Goal: Task Accomplishment & Management: Use online tool/utility

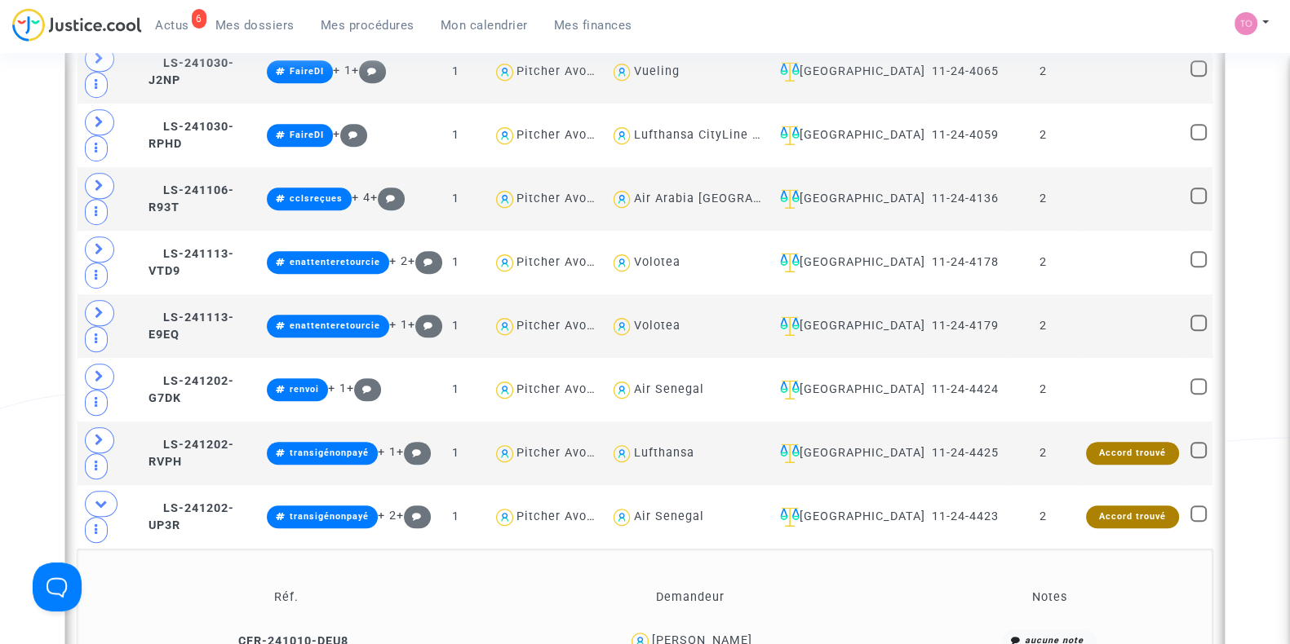
scroll to position [1421, 0]
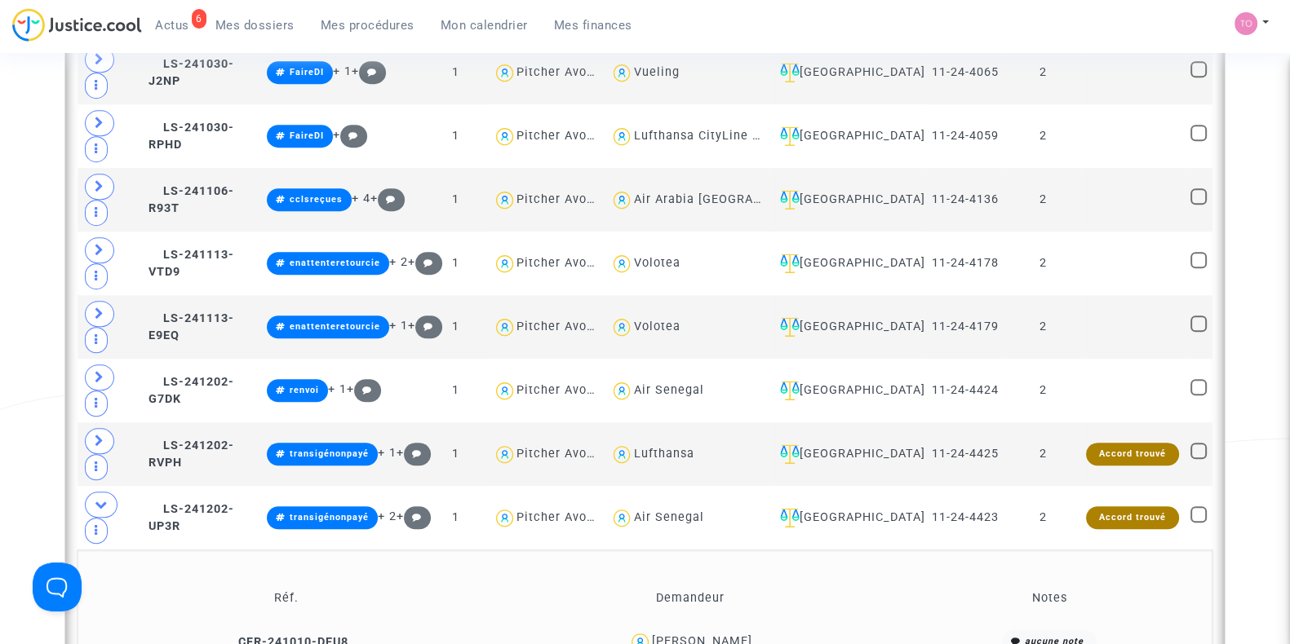
click at [713, 635] on div "Moussa Traore" at bounding box center [702, 642] width 100 height 14
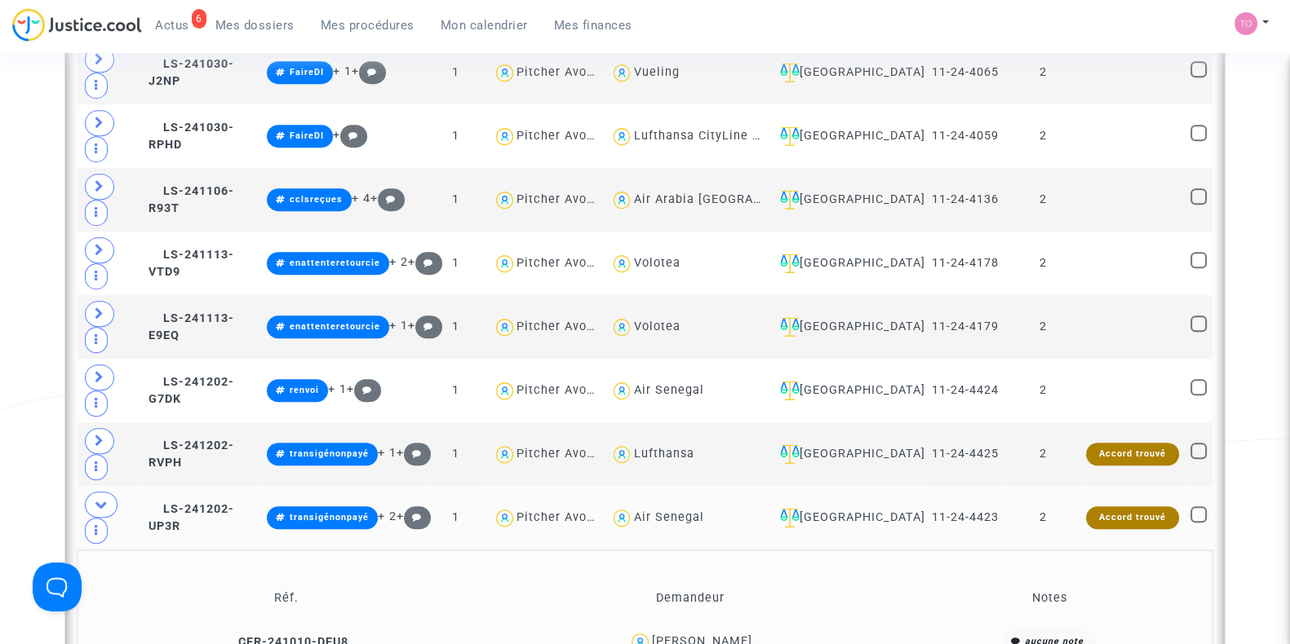
scroll to position [1406, 0]
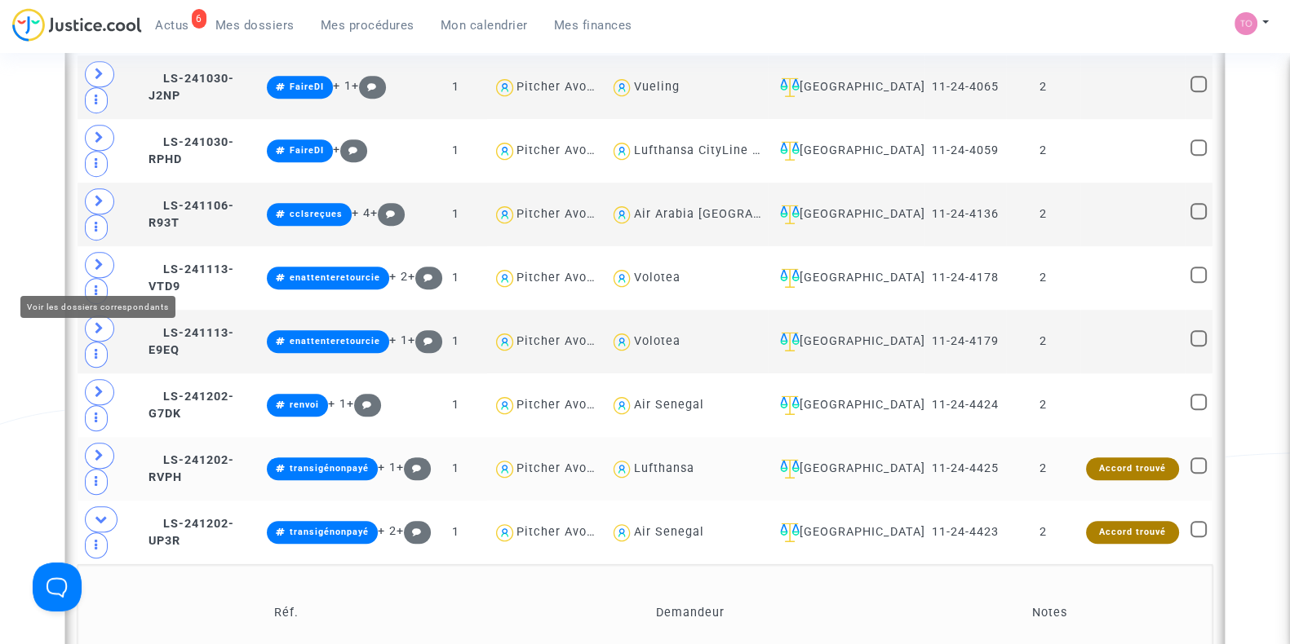
click at [95, 449] on icon at bounding box center [100, 455] width 10 height 12
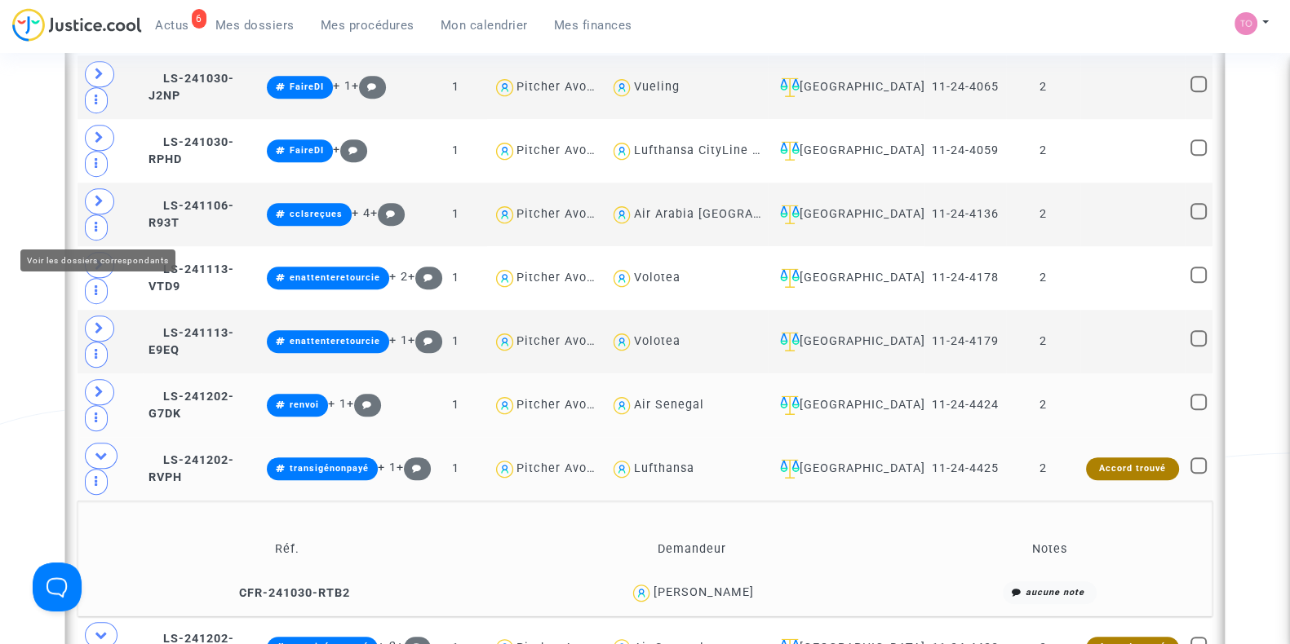
click at [93, 379] on span at bounding box center [99, 392] width 29 height 26
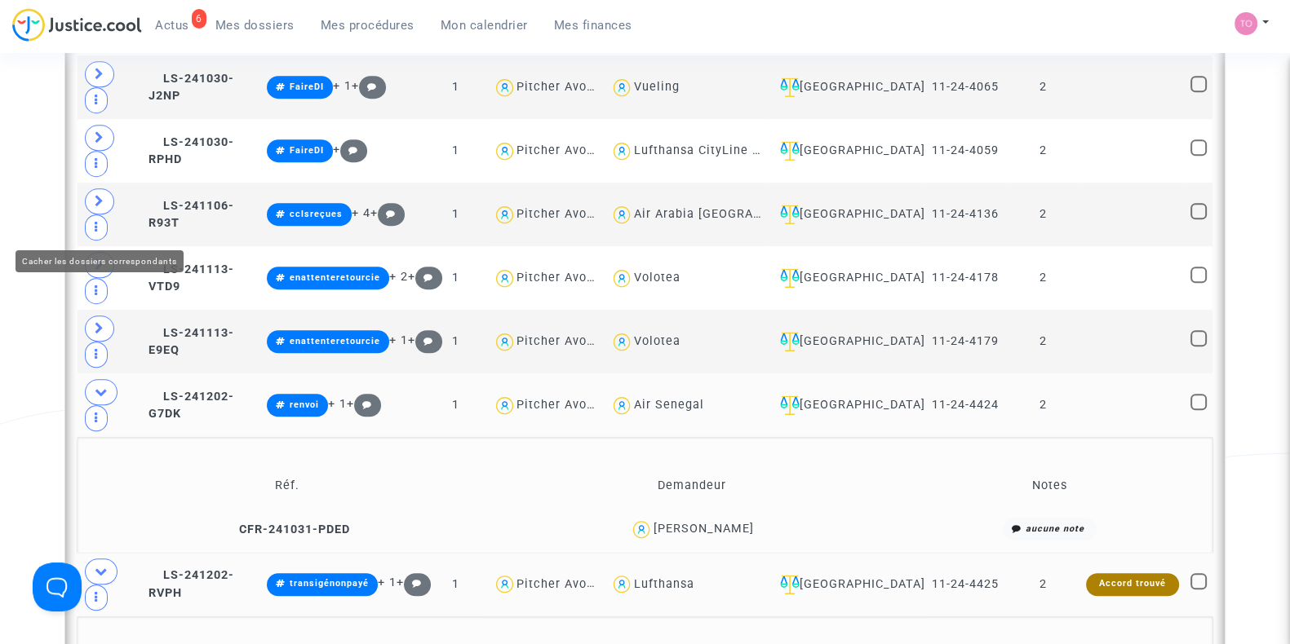
scroll to position [1394, 0]
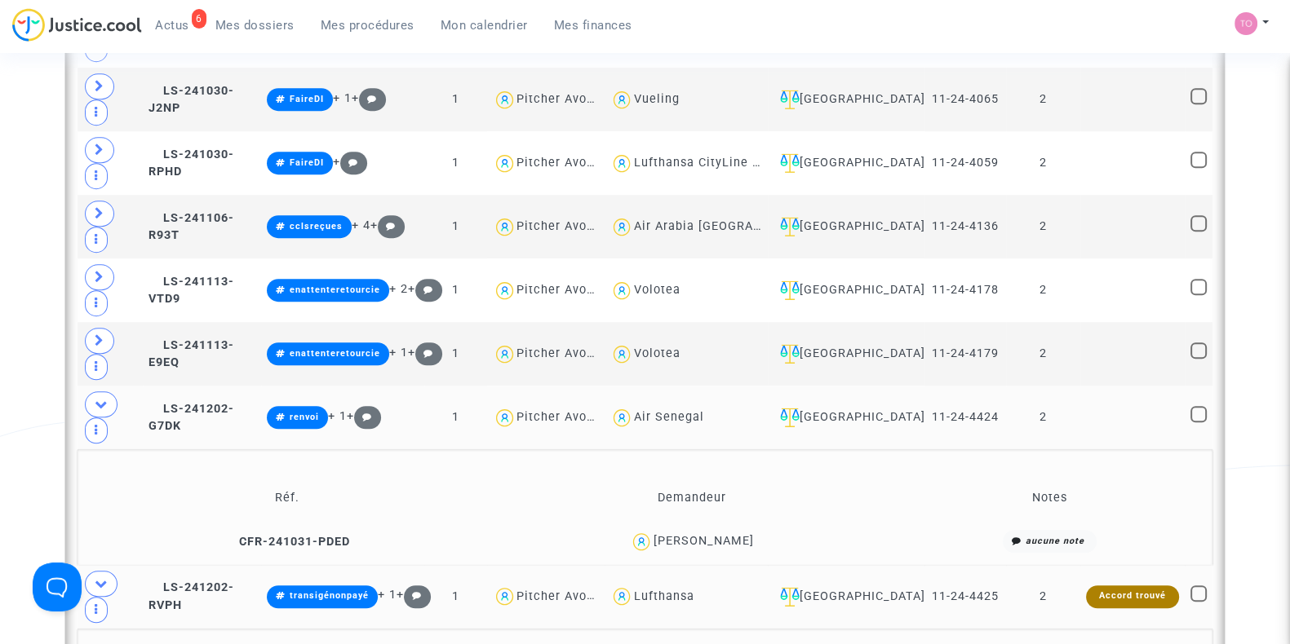
click at [718, 534] on div "Marie-christel Viossat" at bounding box center [703, 541] width 100 height 14
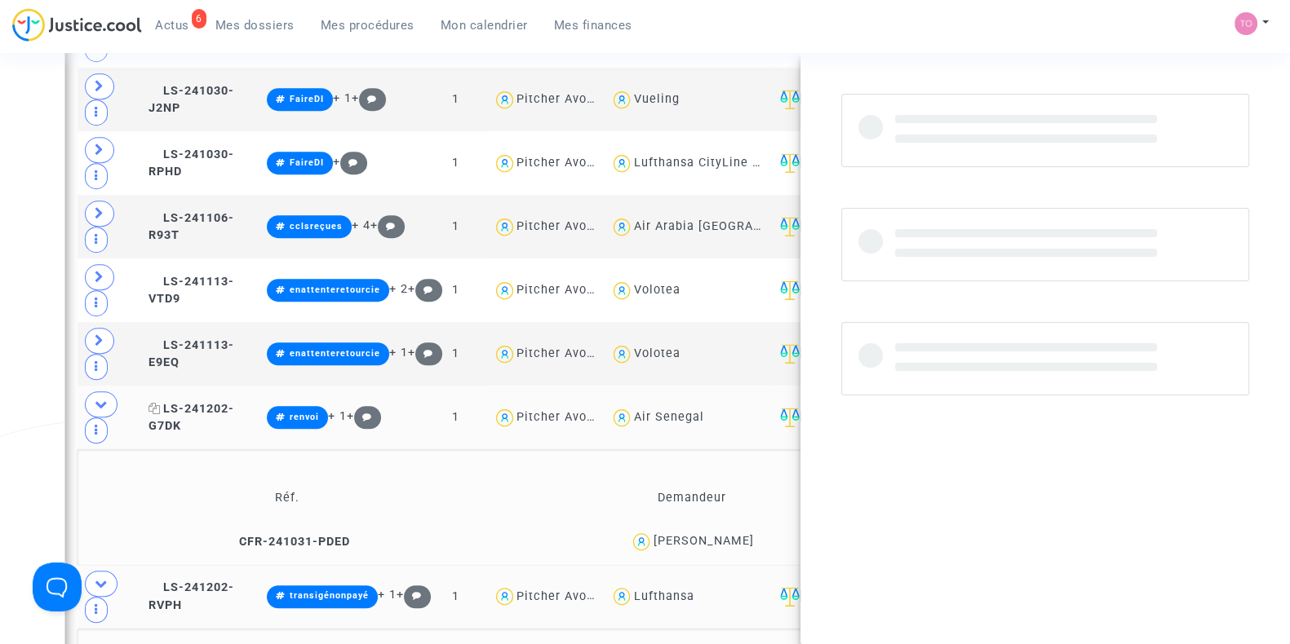
click at [229, 402] on span "LS-241202-G7DK" at bounding box center [191, 418] width 86 height 32
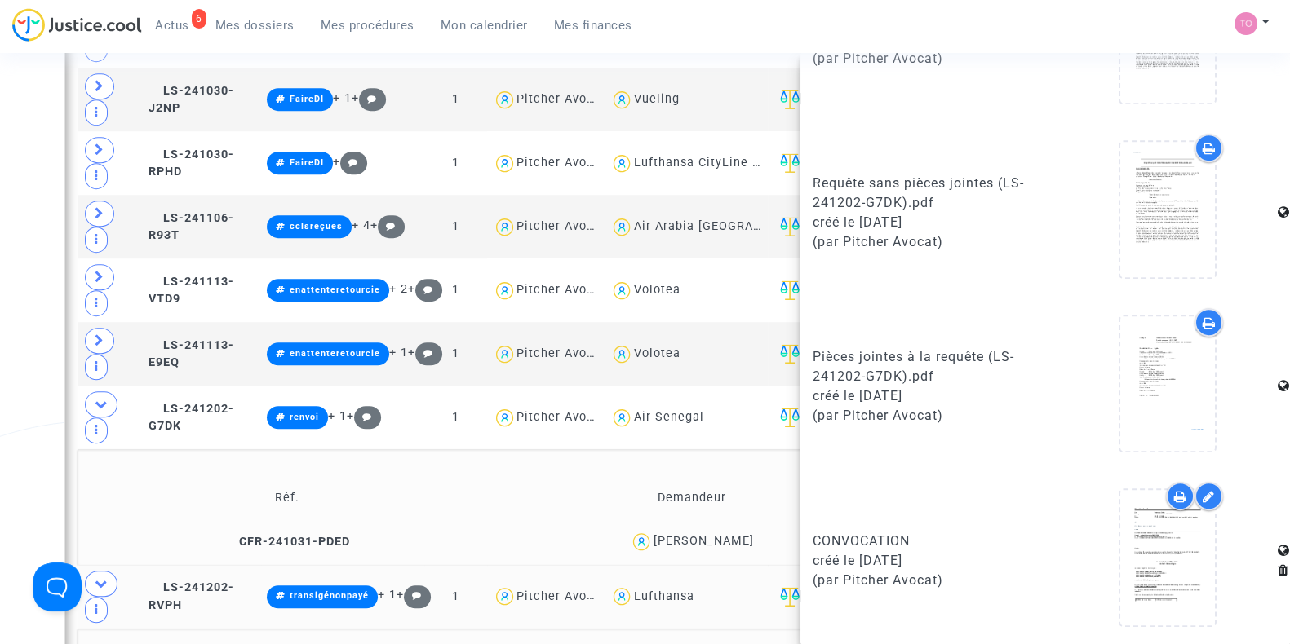
scroll to position [1175, 0]
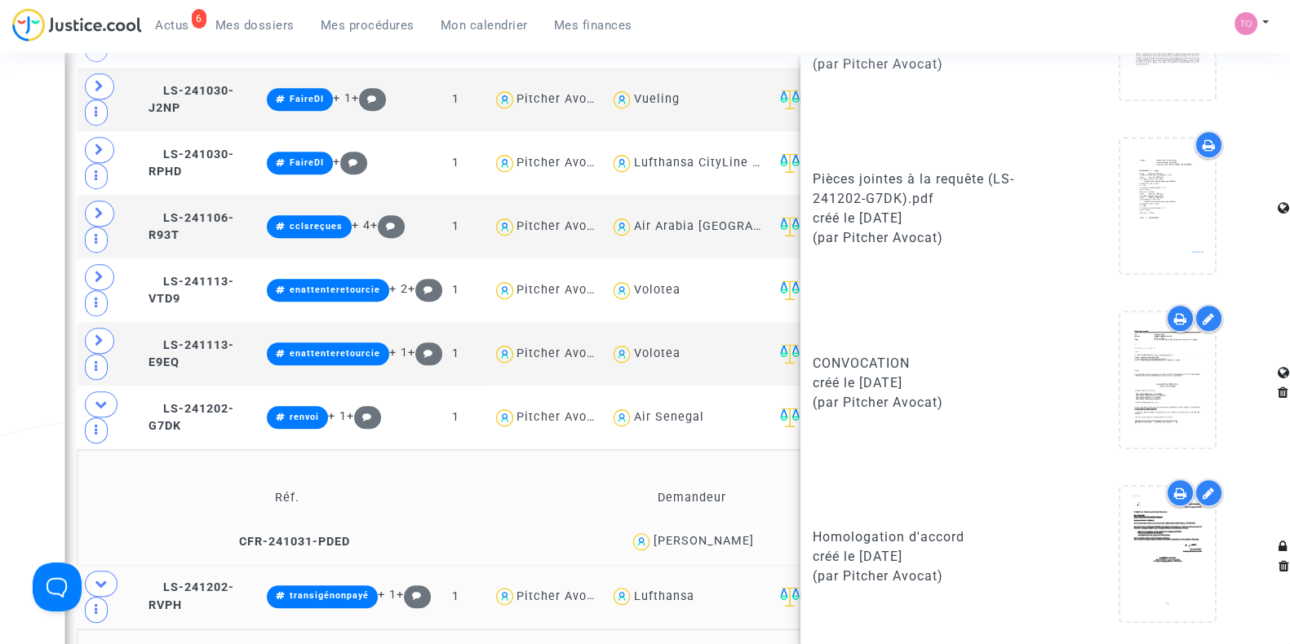
click at [1166, 482] on div at bounding box center [1194, 493] width 57 height 29
click at [1174, 492] on icon at bounding box center [1180, 493] width 13 height 13
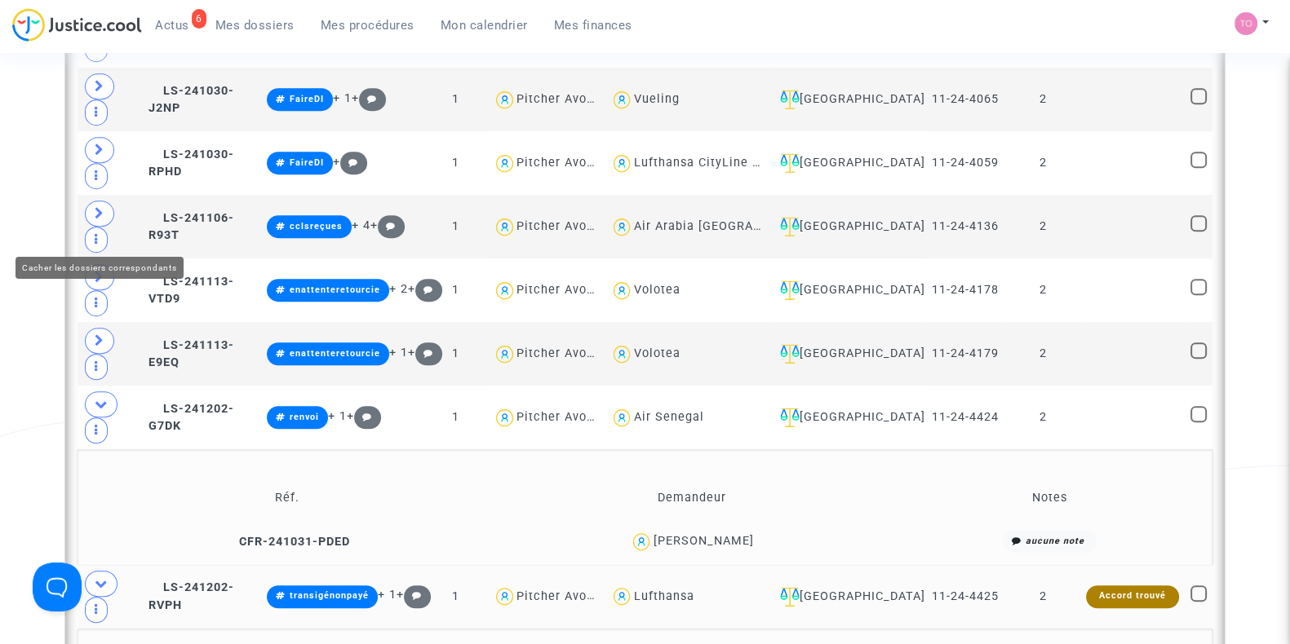
click at [95, 398] on icon at bounding box center [101, 404] width 13 height 12
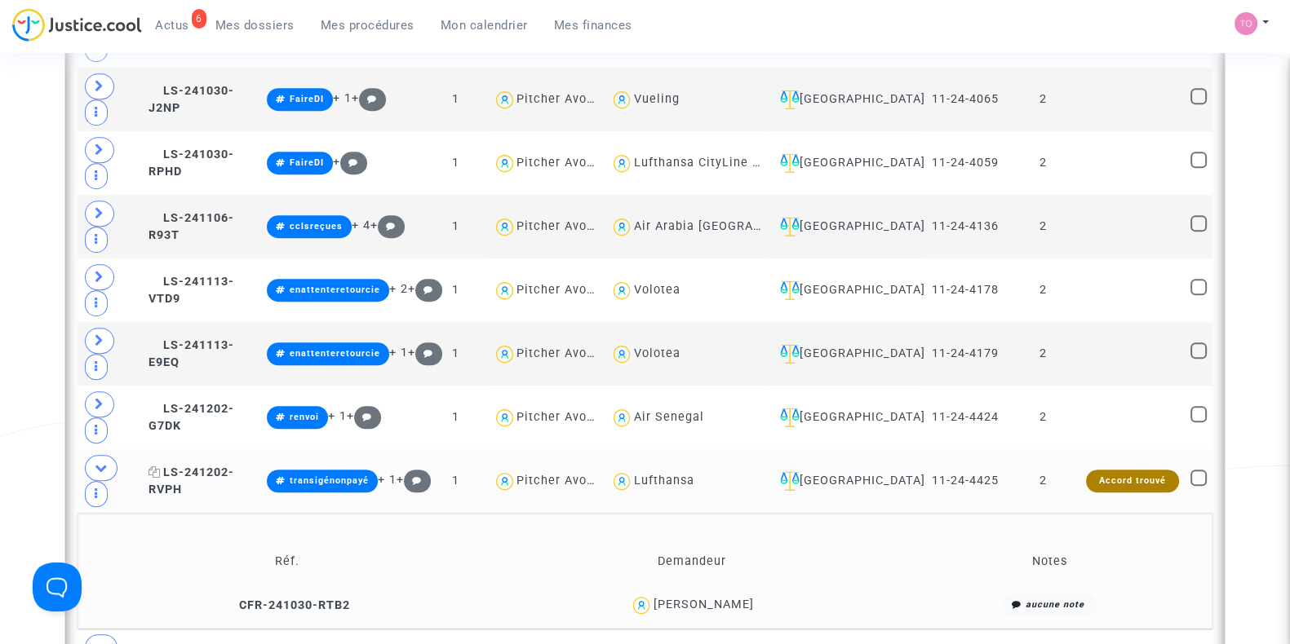
click at [206, 466] on span "LS-241202-RVPH" at bounding box center [191, 482] width 86 height 32
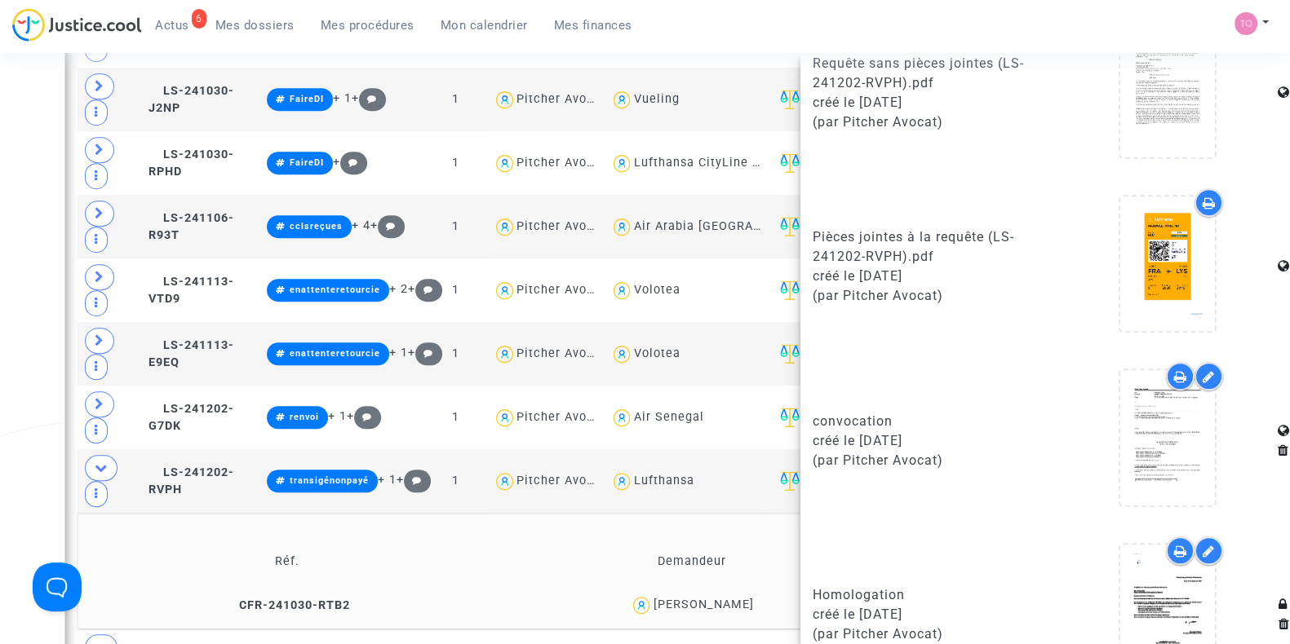
scroll to position [1175, 0]
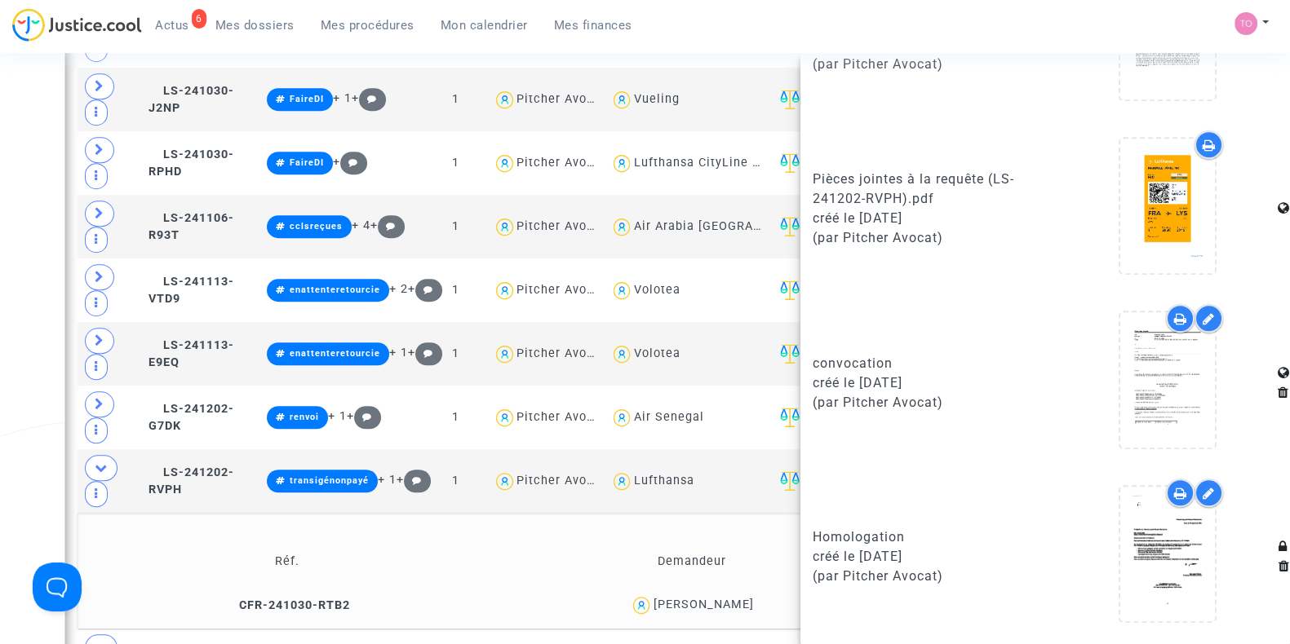
click at [1202, 498] on icon at bounding box center [1208, 493] width 12 height 13
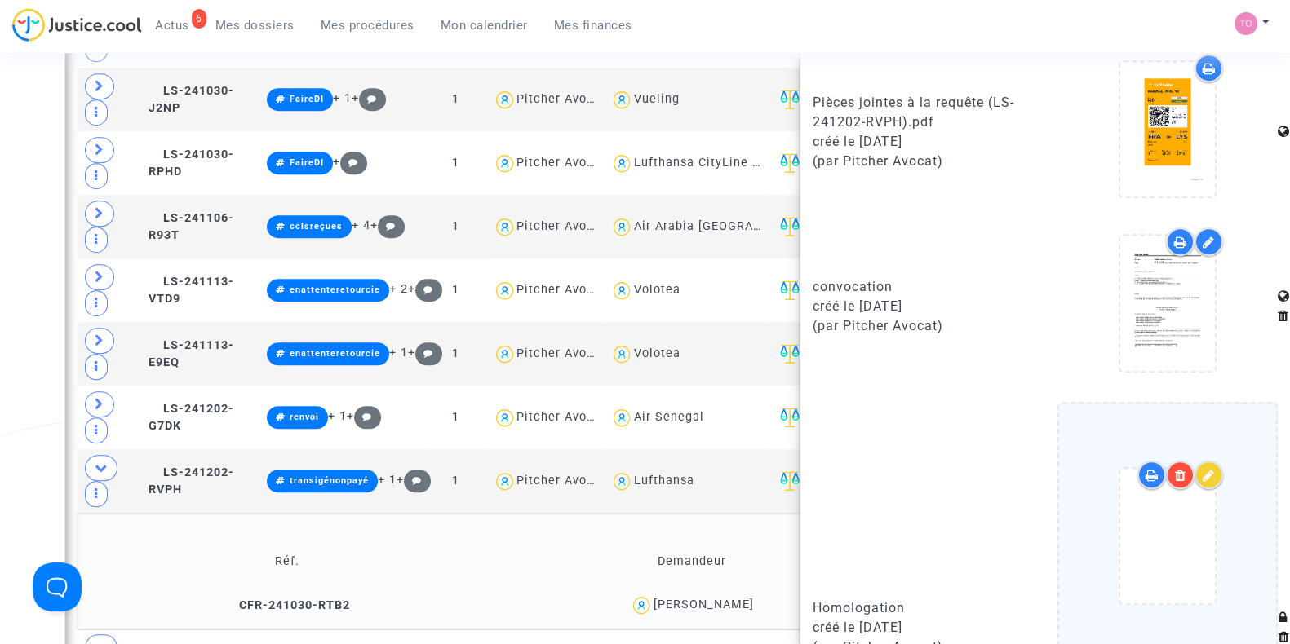
scroll to position [1240, 0]
click at [1194, 486] on div at bounding box center [1208, 474] width 29 height 29
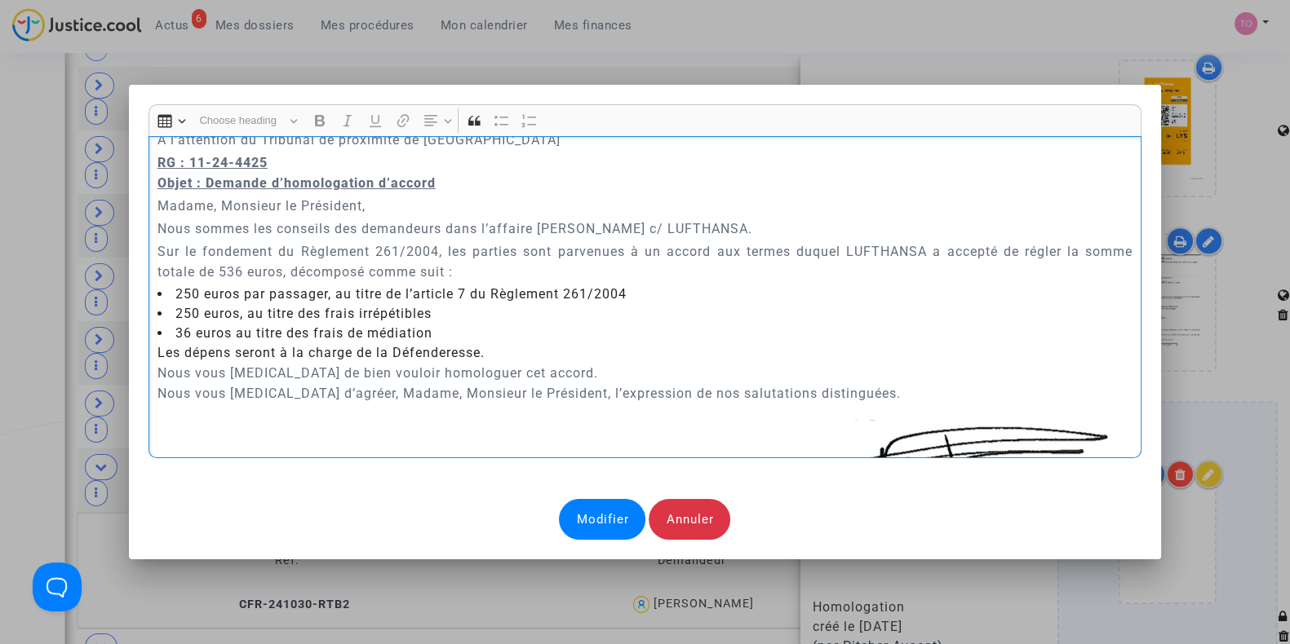
scroll to position [228, 0]
drag, startPoint x: 494, startPoint y: 352, endPoint x: 148, endPoint y: 352, distance: 345.9
click at [148, 352] on div "Tribunal de proximité de Villeurbanne Paris, le 22 septembre 2025 À l’attention…" at bounding box center [644, 297] width 993 height 322
drag, startPoint x: 450, startPoint y: 331, endPoint x: 161, endPoint y: 293, distance: 292.1
click at [161, 293] on ul "250 euros par passager, au titre de l’article 7 du Règlement 261/2004 250 euros…" at bounding box center [645, 325] width 976 height 78
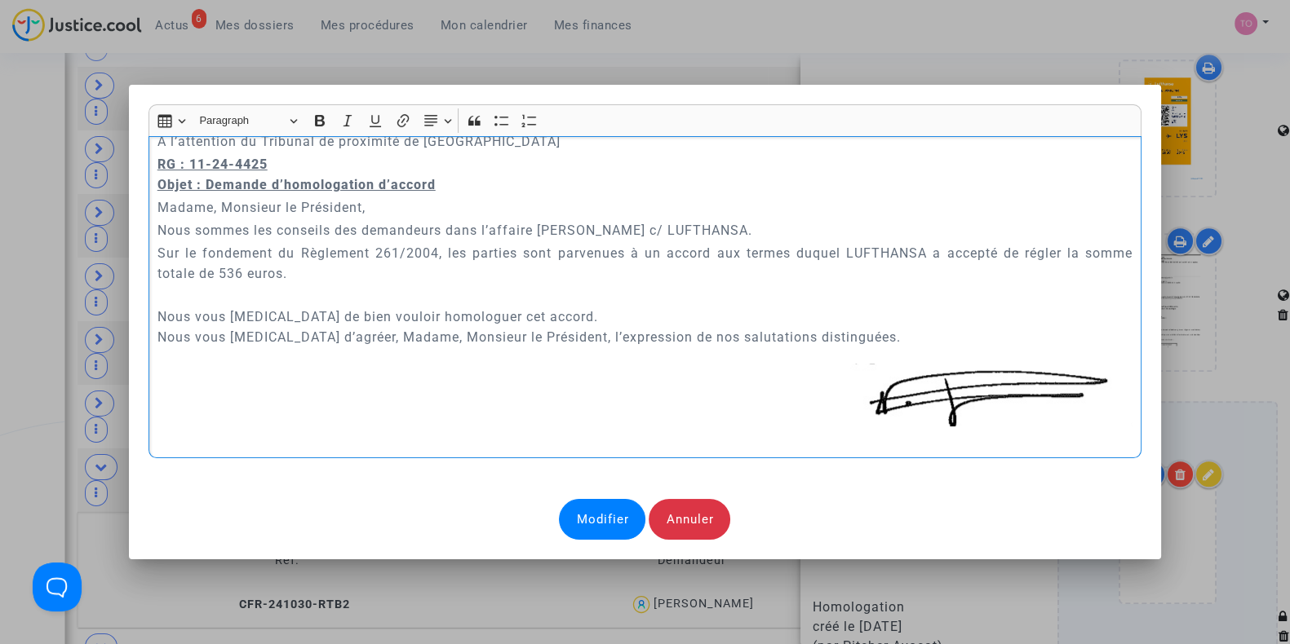
click at [591, 519] on div "Modifier" at bounding box center [602, 519] width 86 height 41
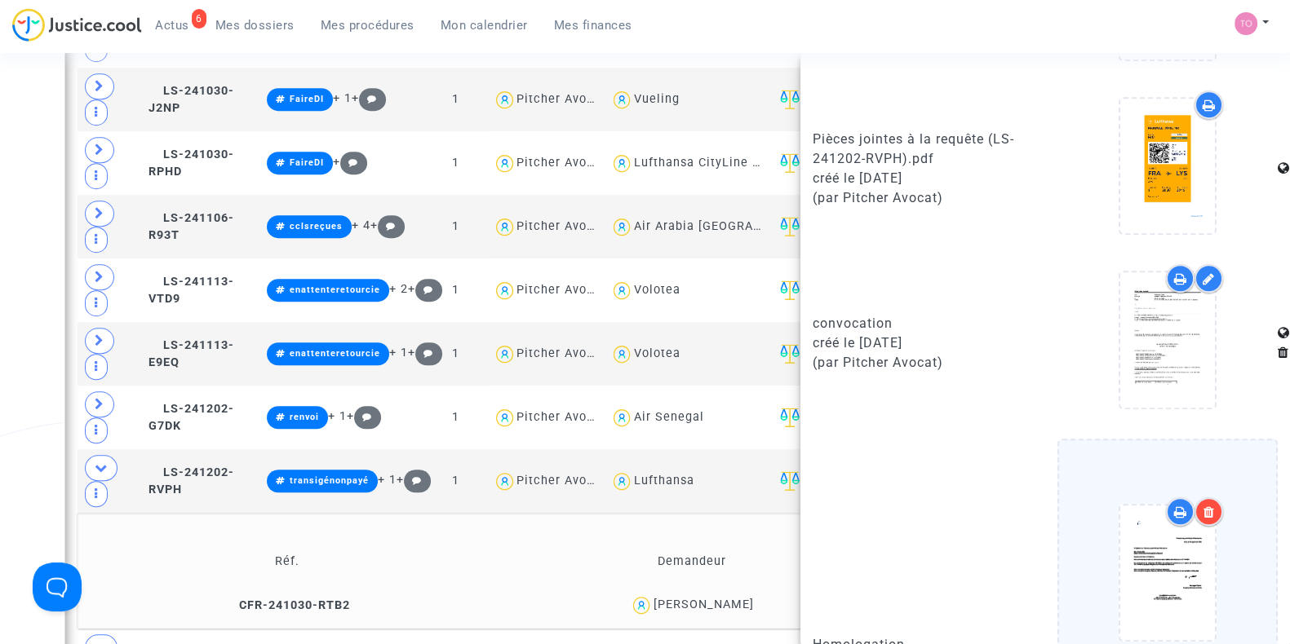
scroll to position [1240, 0]
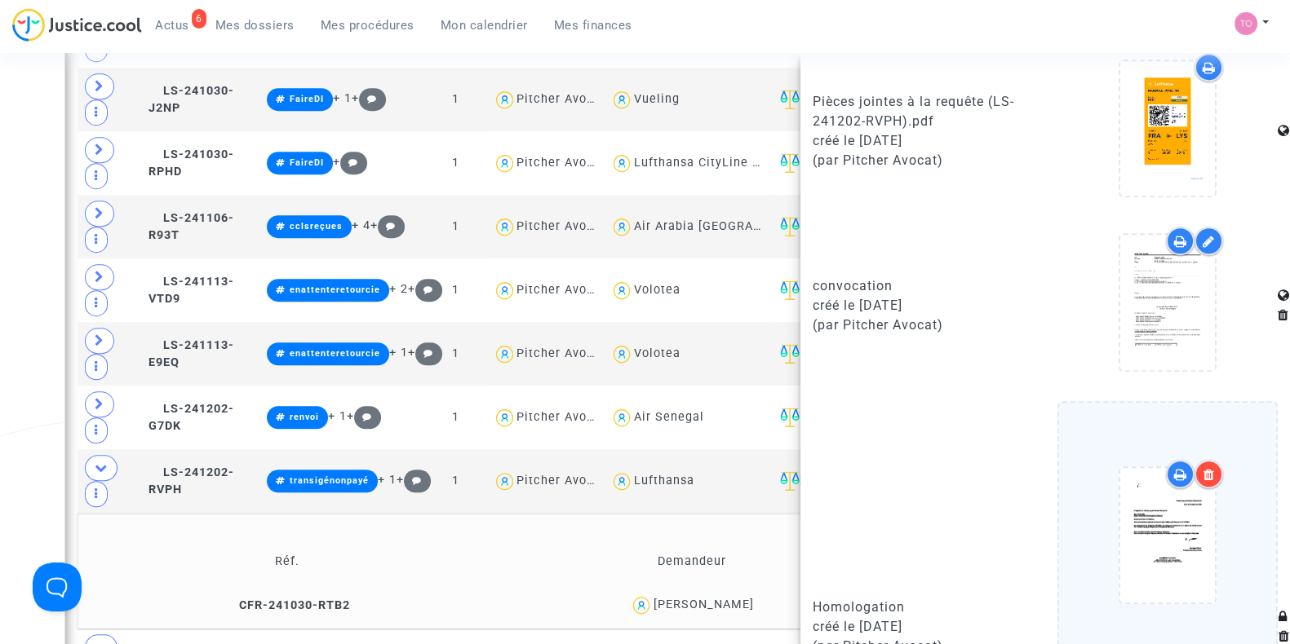
click at [1171, 479] on div at bounding box center [1180, 474] width 29 height 29
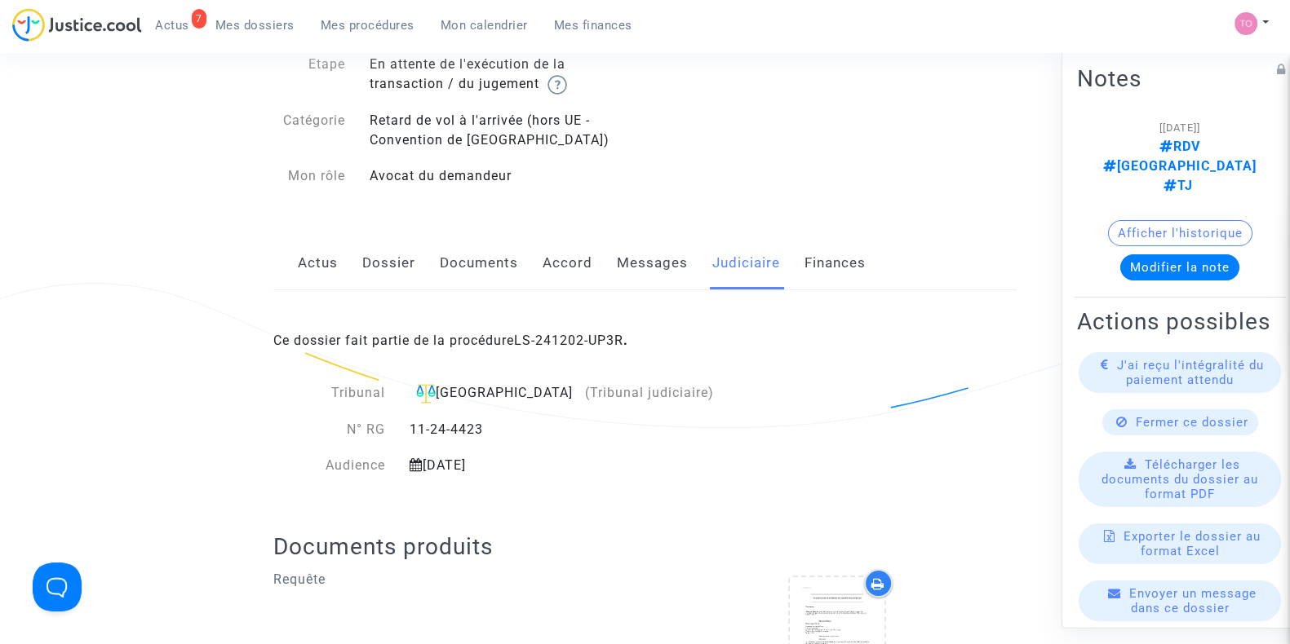
scroll to position [128, 0]
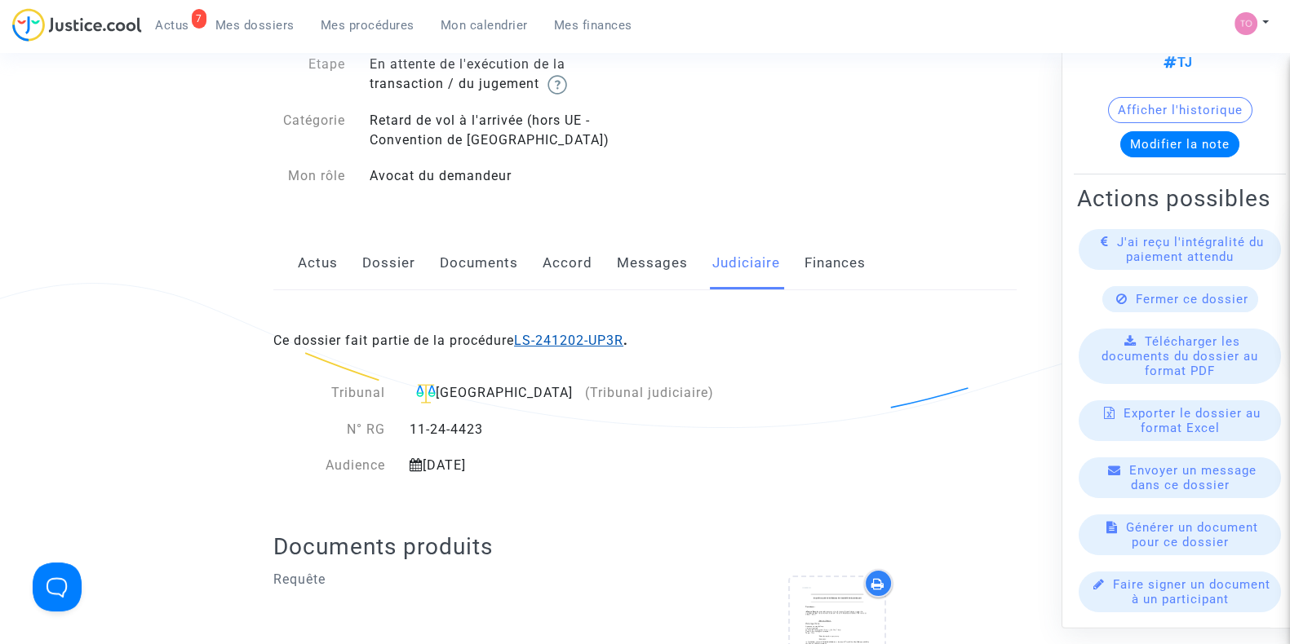
click at [525, 335] on link "LS-241202-UP3R" at bounding box center [568, 340] width 109 height 15
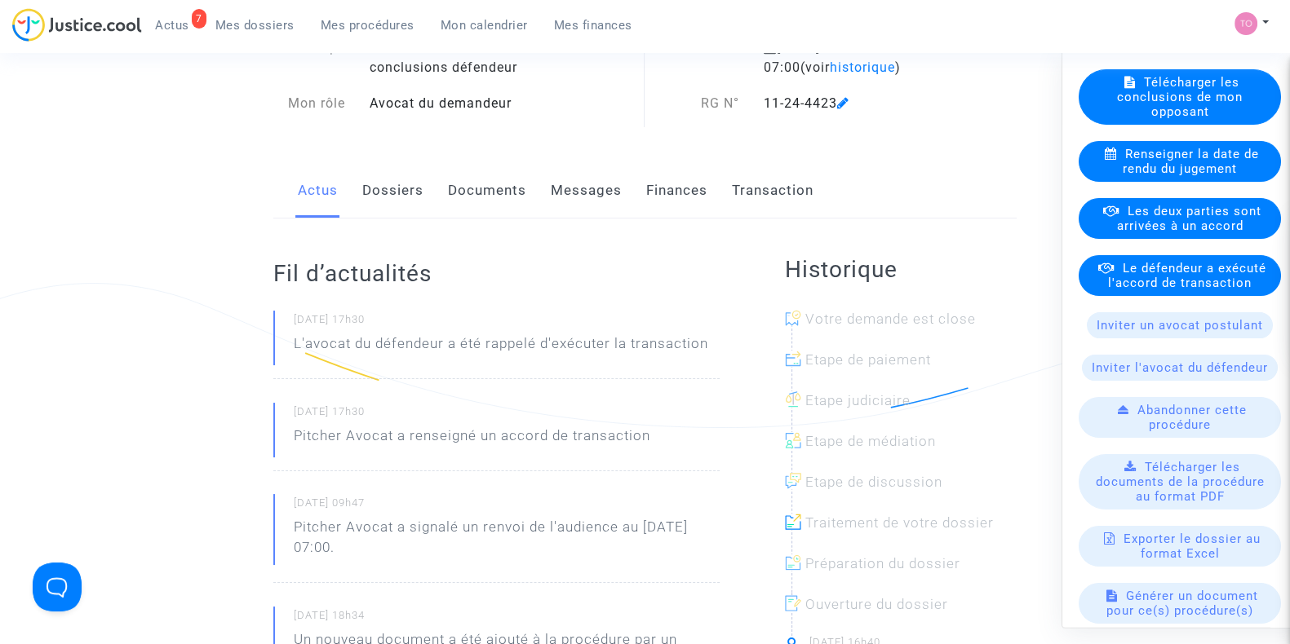
scroll to position [313, 0]
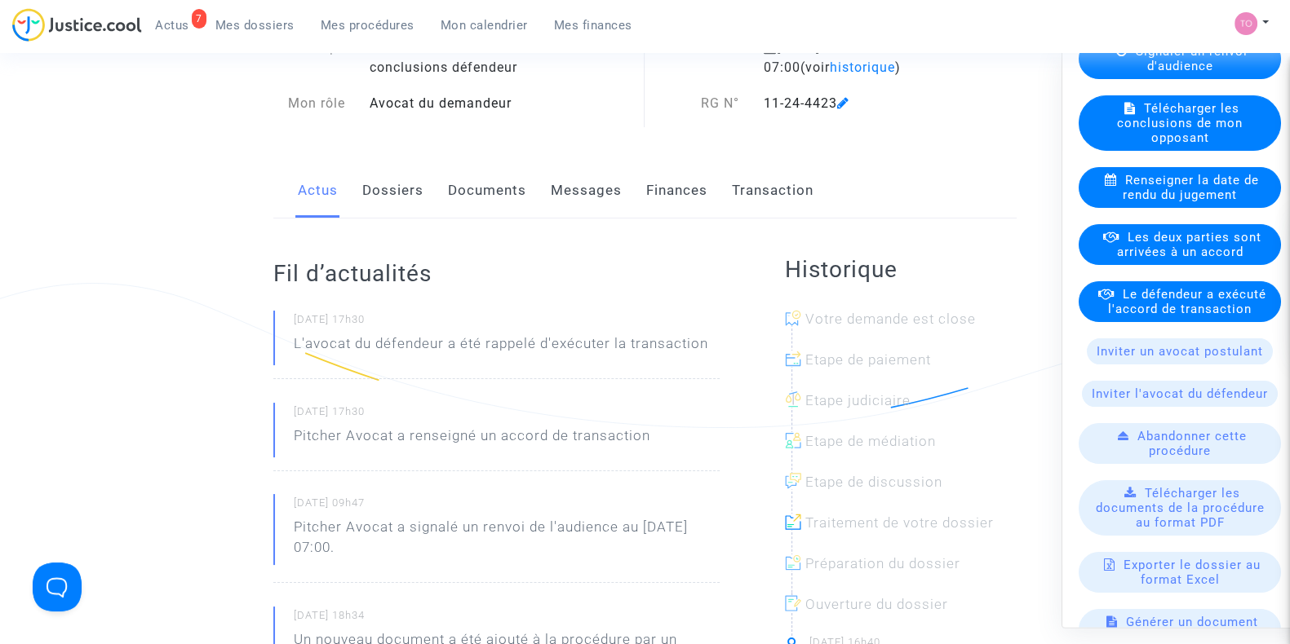
click at [476, 193] on link "Documents" at bounding box center [487, 191] width 78 height 54
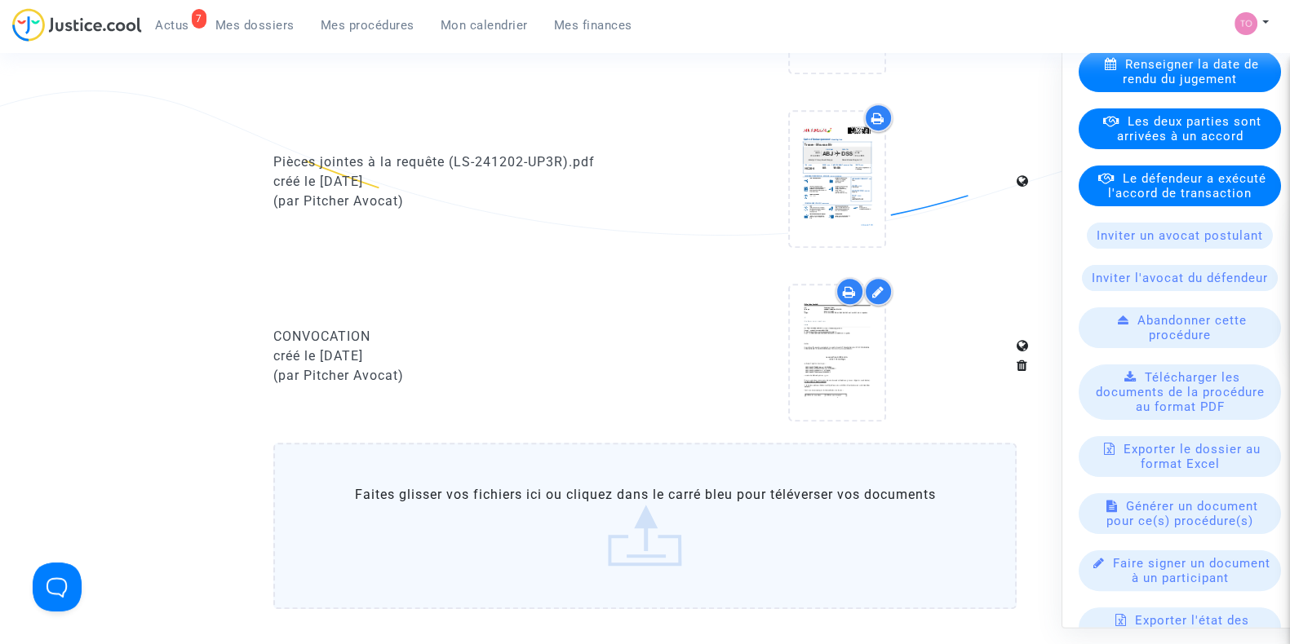
scroll to position [530, 0]
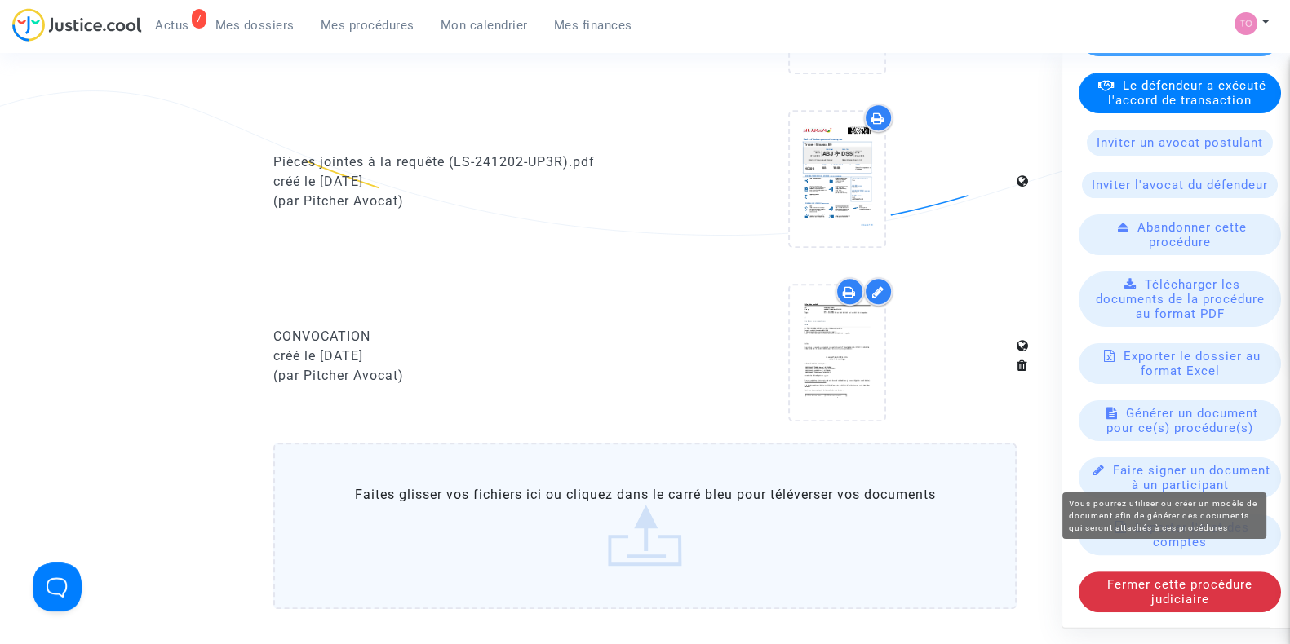
click at [1145, 436] on span "Générer un document pour ce(s) procédure(s)" at bounding box center [1182, 421] width 152 height 29
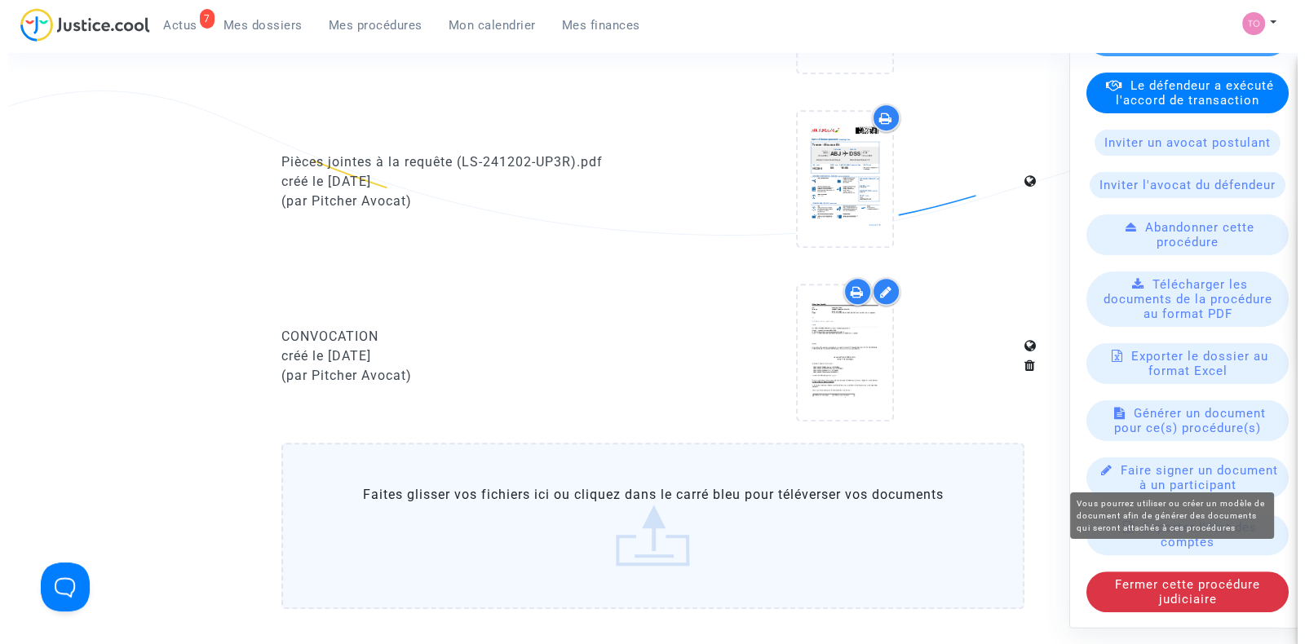
scroll to position [0, 0]
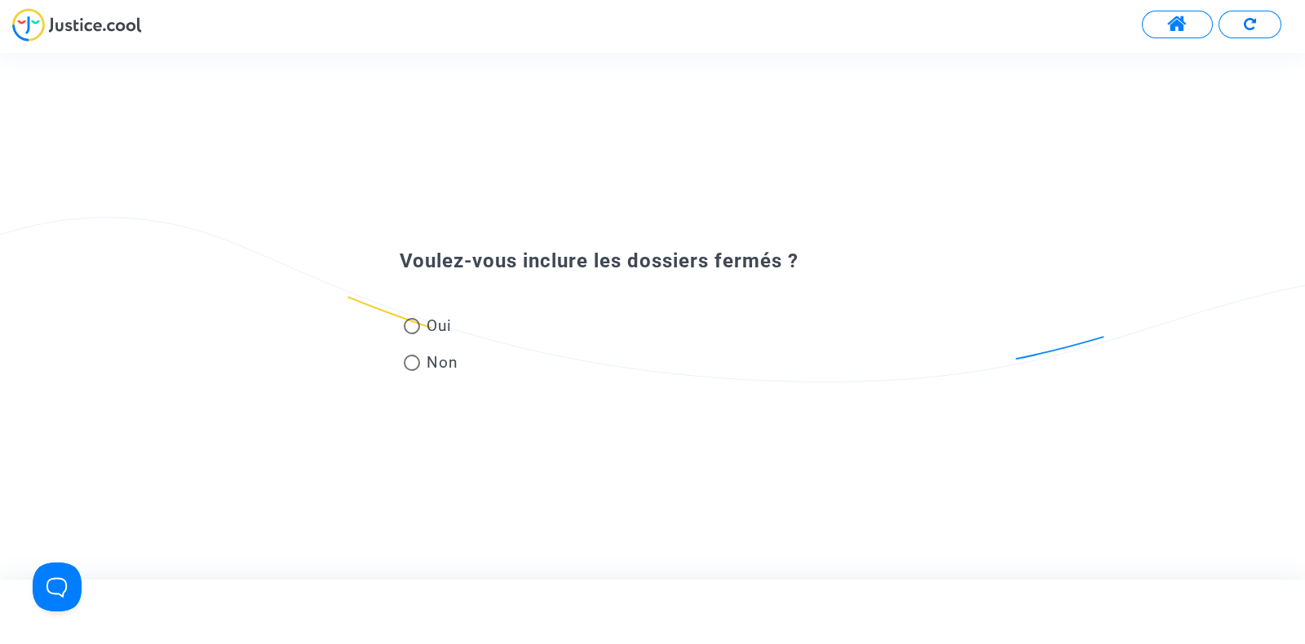
click at [416, 325] on span at bounding box center [412, 326] width 16 height 16
click at [412, 334] on input "Oui" at bounding box center [411, 334] width 1 height 1
radio input "true"
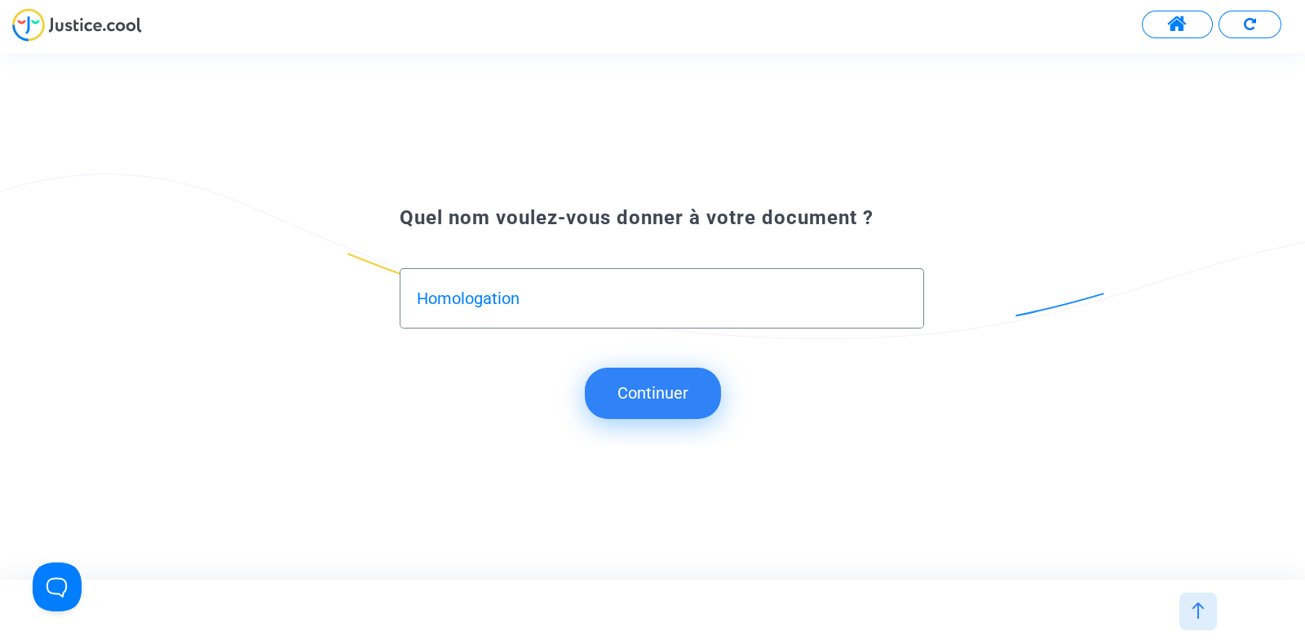
type input "Homologation"
click at [607, 412] on button "Continuer" at bounding box center [653, 393] width 136 height 51
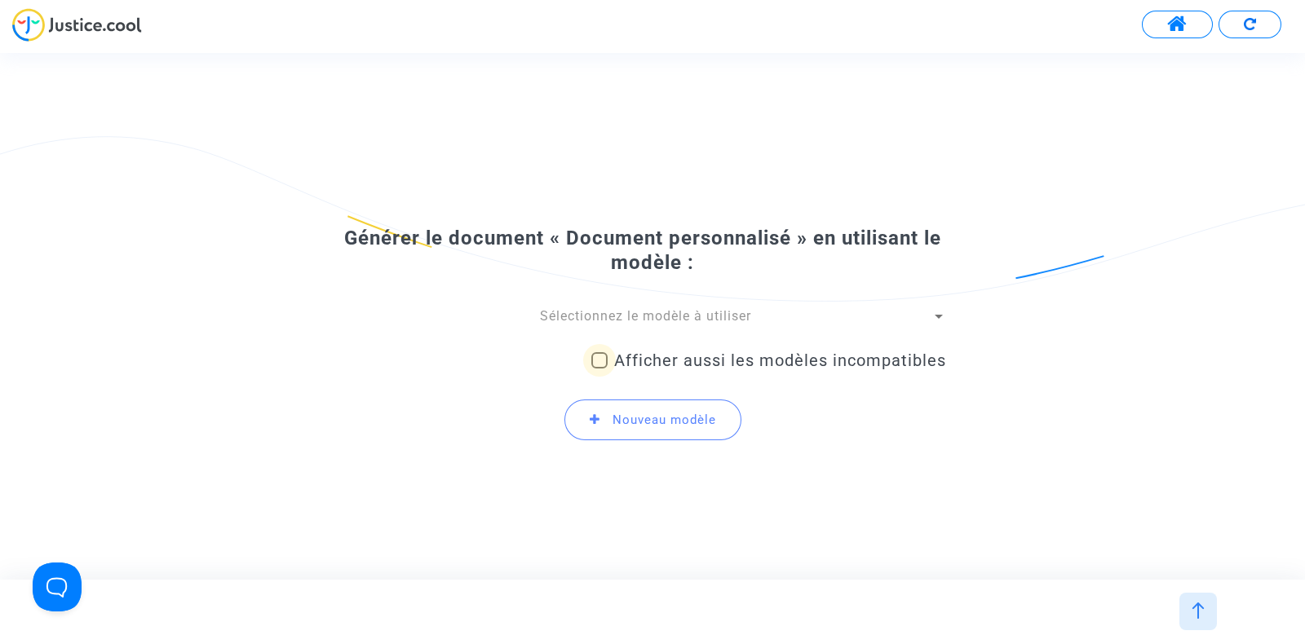
click at [600, 356] on span at bounding box center [599, 360] width 16 height 16
click at [600, 369] on input "Afficher aussi les modèles incompatibles" at bounding box center [599, 369] width 1 height 1
checkbox input "true"
click at [606, 325] on div "Sélectionnez le modèle à utiliser" at bounding box center [645, 317] width 573 height 18
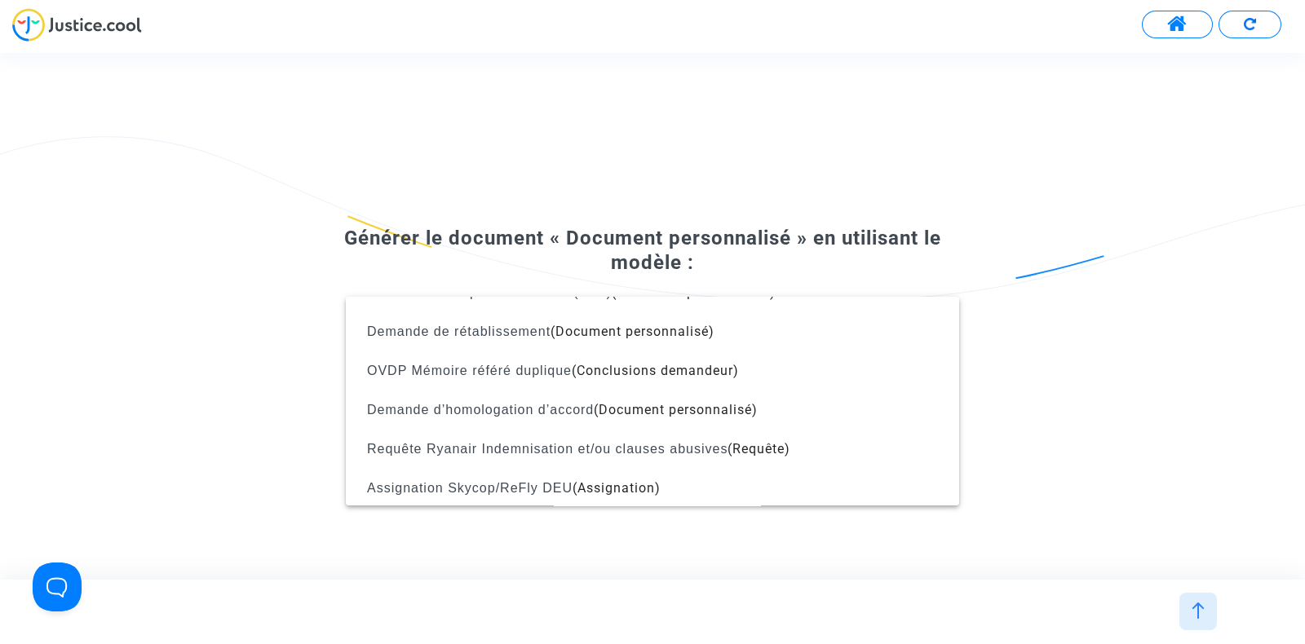
scroll to position [1817, 0]
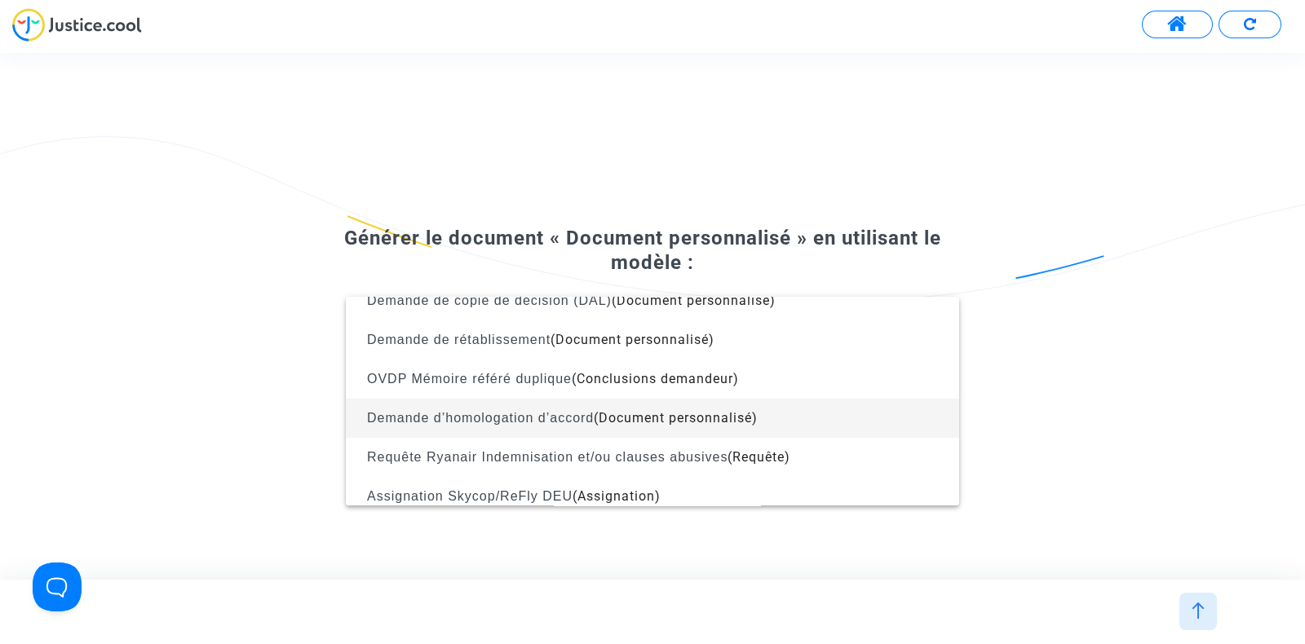
click at [534, 404] on span "Demande d’homologation d’accord (Document personnalisé)" at bounding box center [652, 418] width 587 height 39
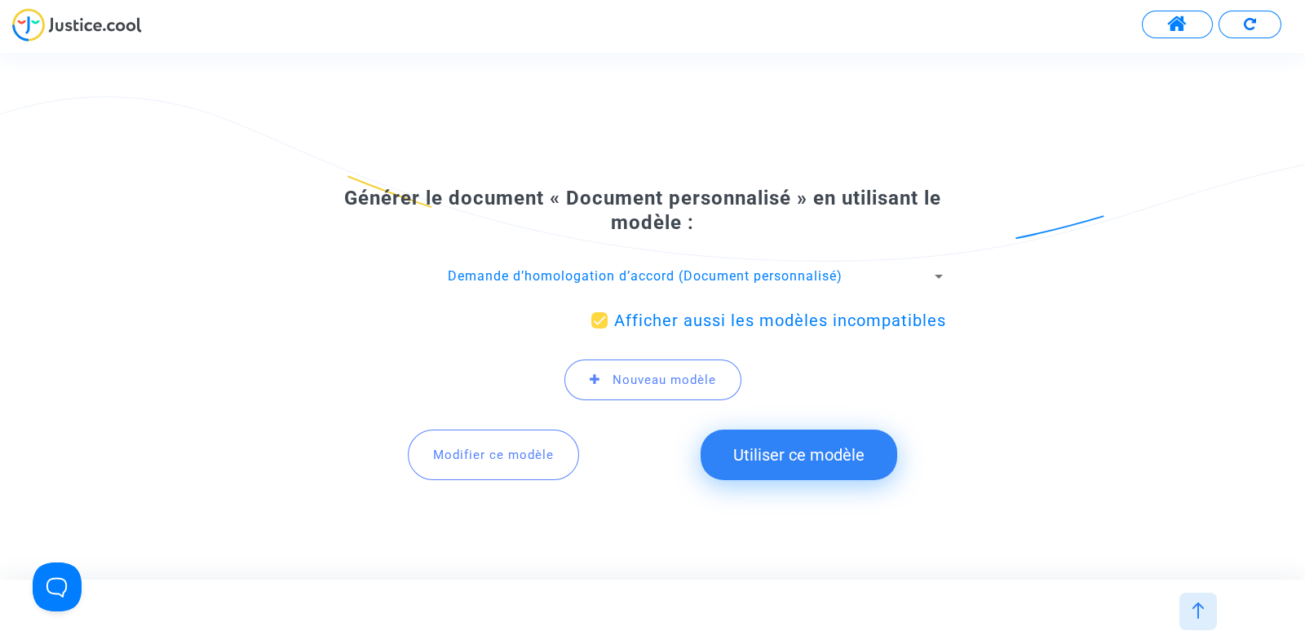
click at [775, 449] on button "Utiliser ce modèle" at bounding box center [799, 455] width 197 height 51
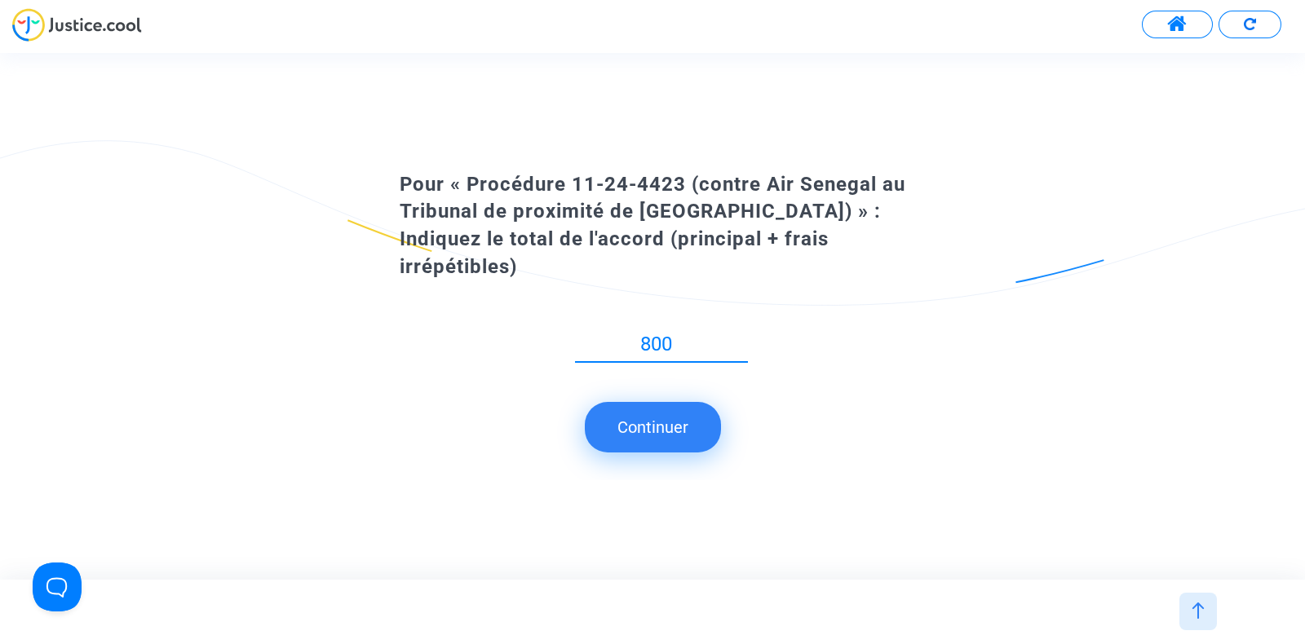
type input "800"
click at [616, 402] on button "Continuer" at bounding box center [653, 427] width 136 height 51
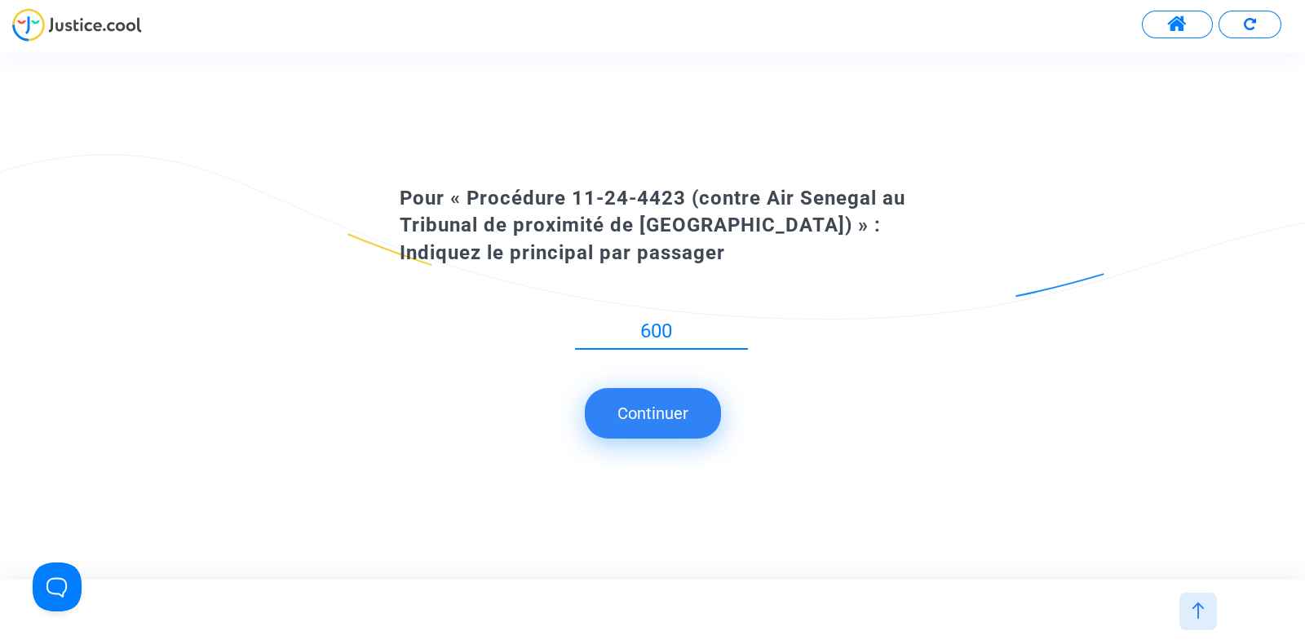
type input "600"
click at [657, 401] on button "Continuer" at bounding box center [653, 413] width 136 height 51
type input "200"
click at [656, 396] on button "Continuer" at bounding box center [653, 413] width 136 height 51
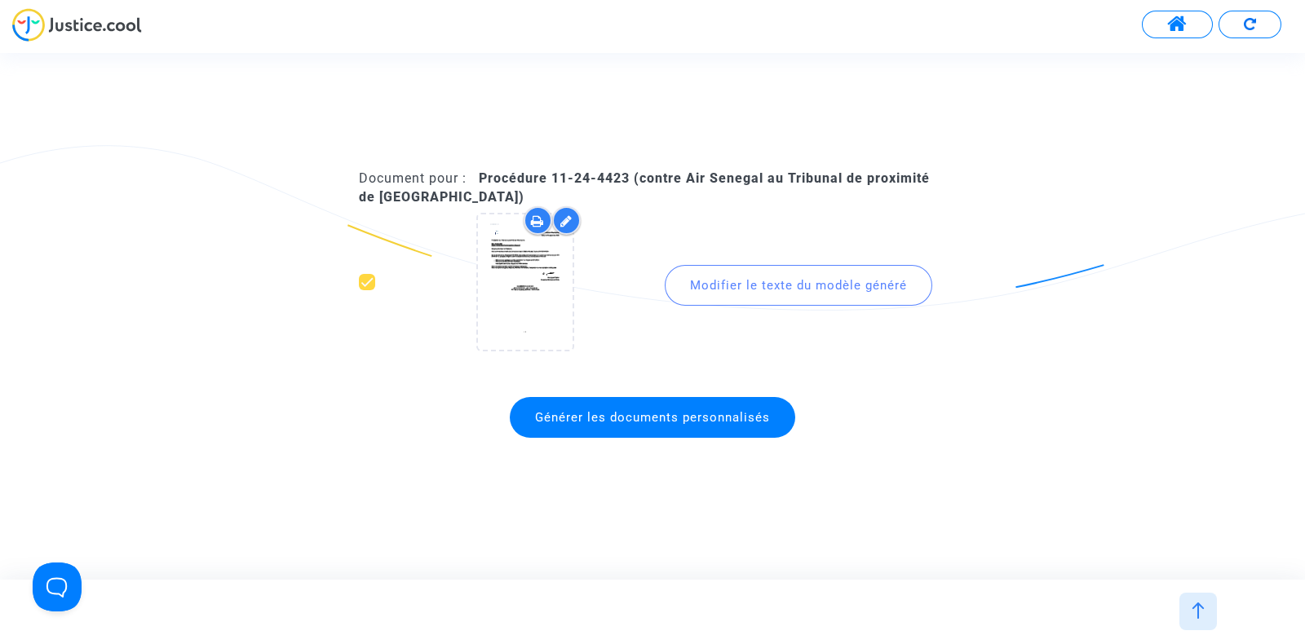
click at [740, 290] on div "Modifier le texte du modèle généré" at bounding box center [799, 285] width 268 height 41
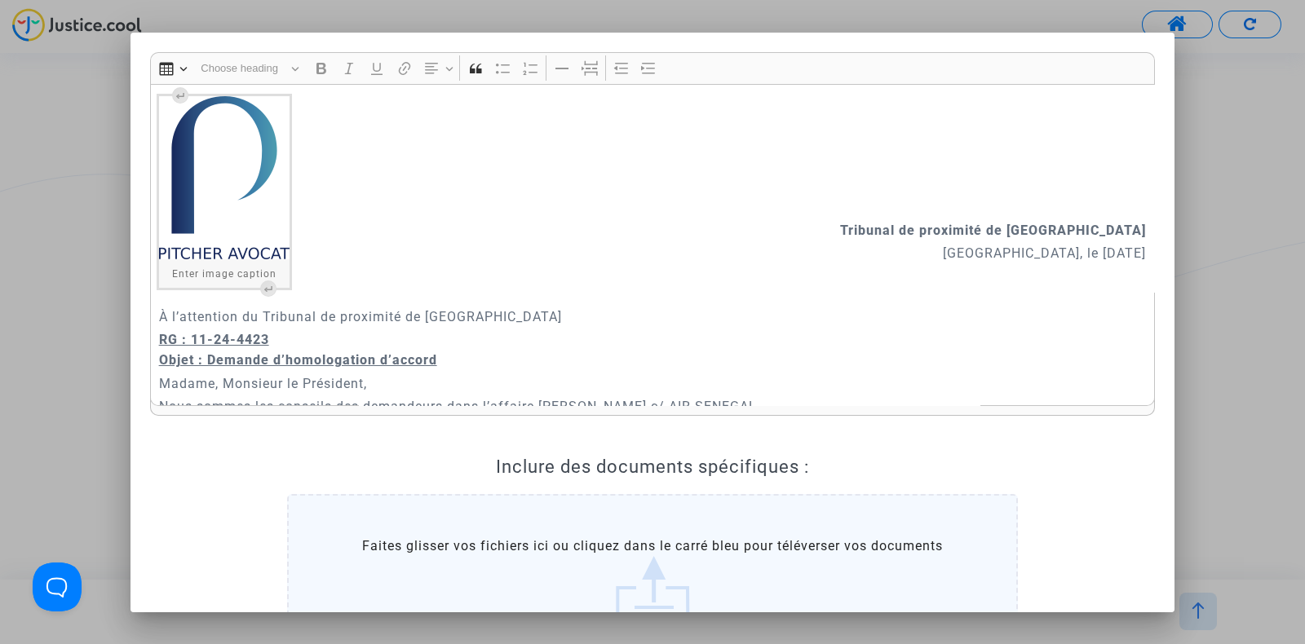
scroll to position [281, 0]
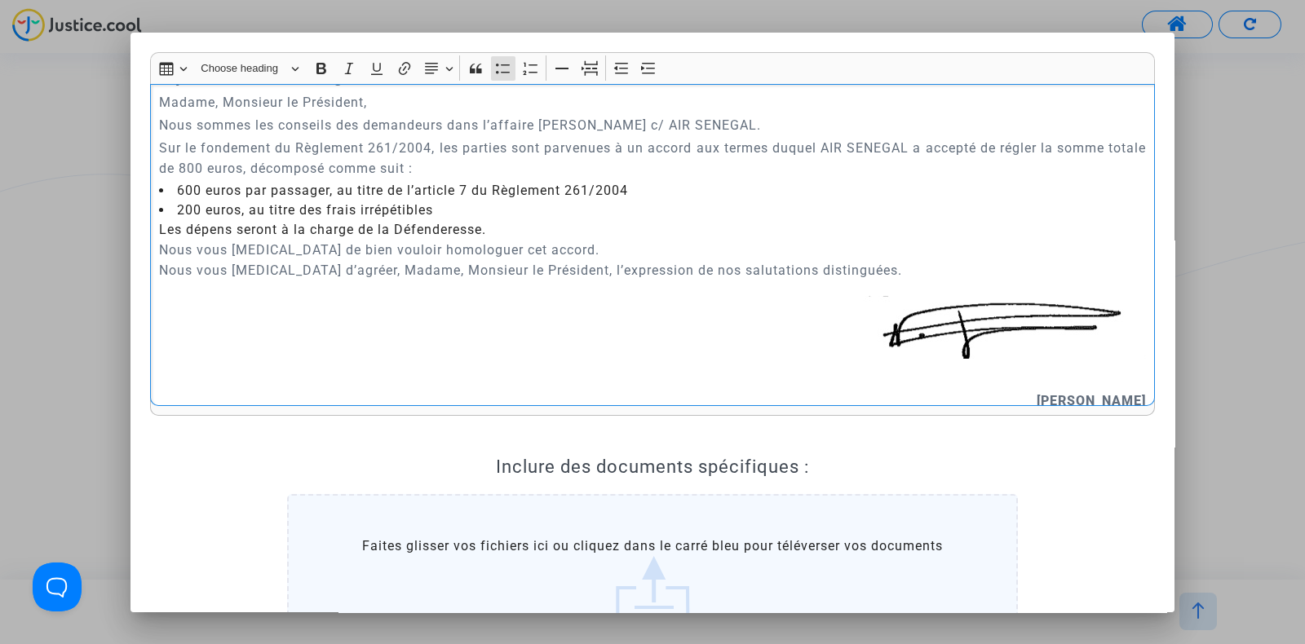
click at [450, 206] on li "200 euros, au titre des frais irrépétibles Les dépens seront à la charge de la …" at bounding box center [653, 220] width 988 height 39
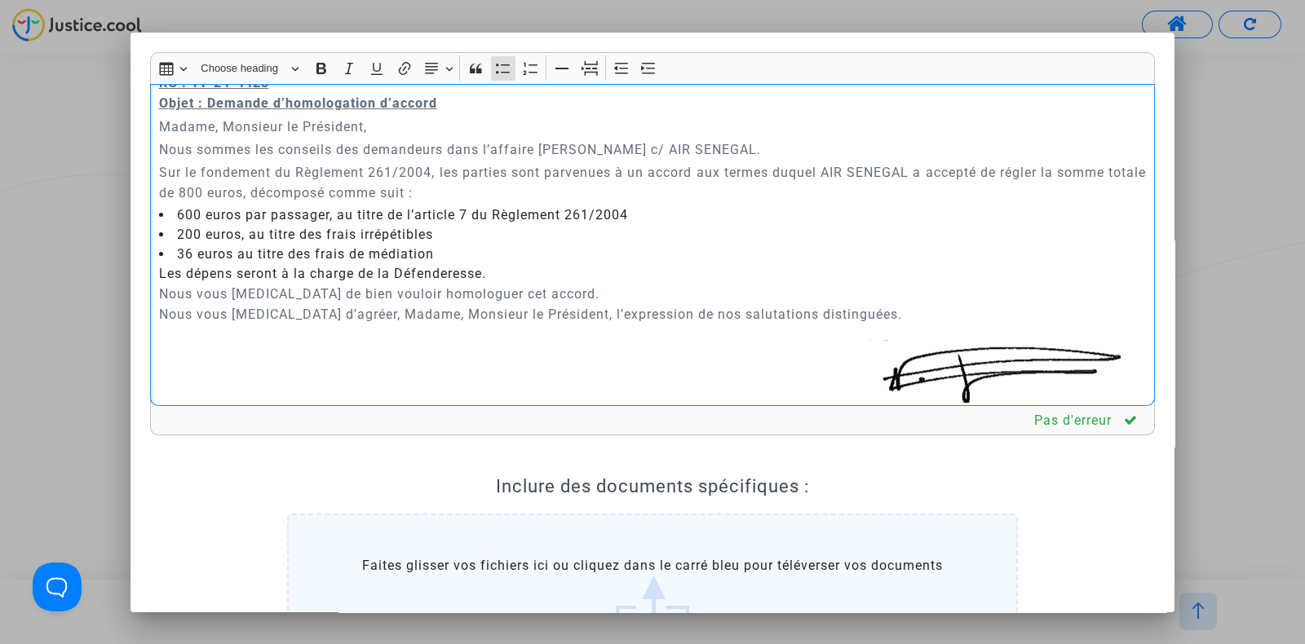
scroll to position [241, 0]
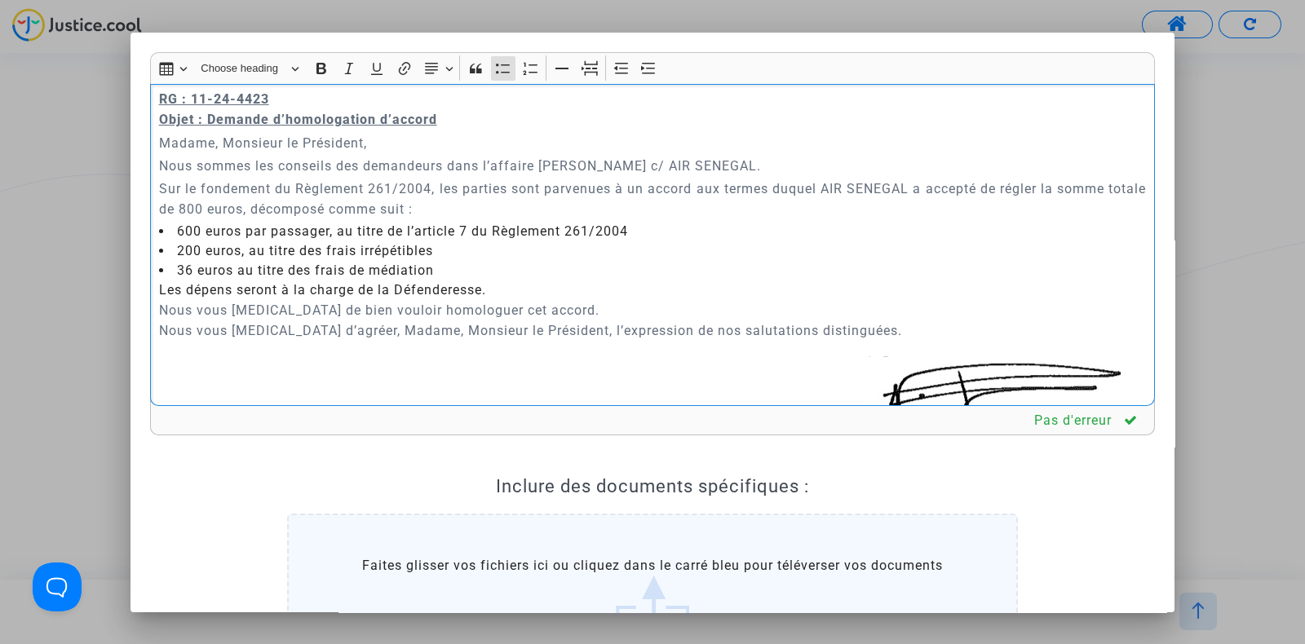
click at [232, 210] on p "Sur le fondement du Règlement 261/2004, les parties sont parvenues à un accord …" at bounding box center [653, 199] width 988 height 41
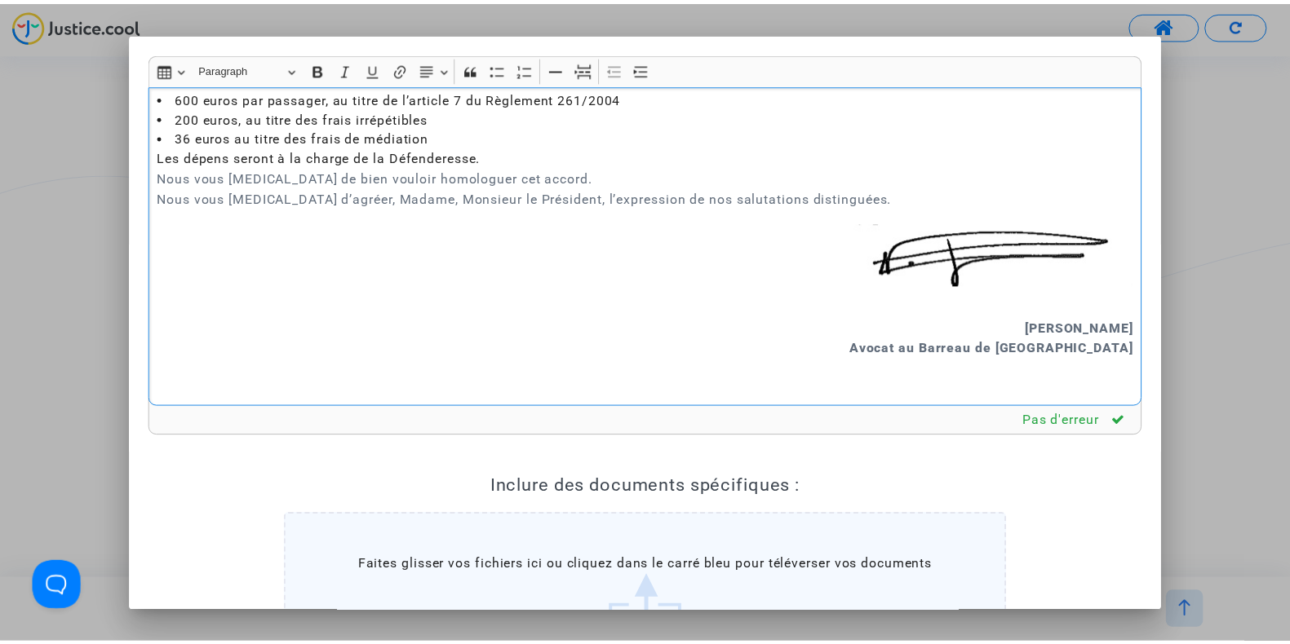
scroll to position [233, 0]
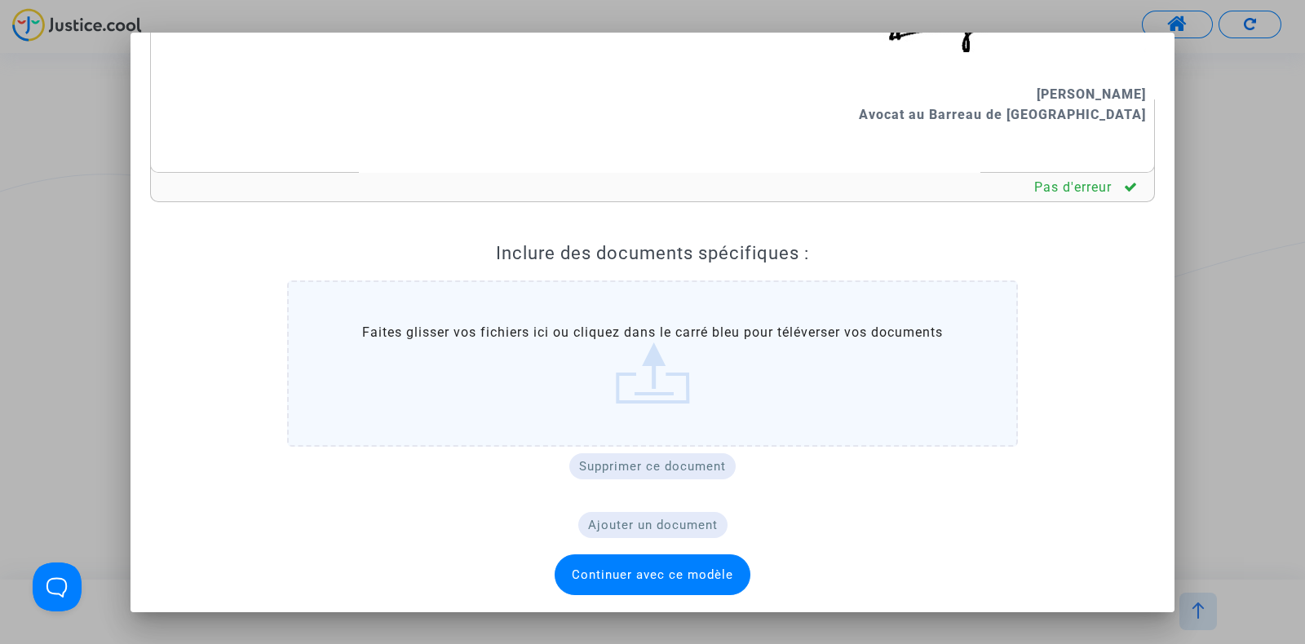
click at [589, 558] on span "Continuer avec ce modèle" at bounding box center [653, 575] width 196 height 41
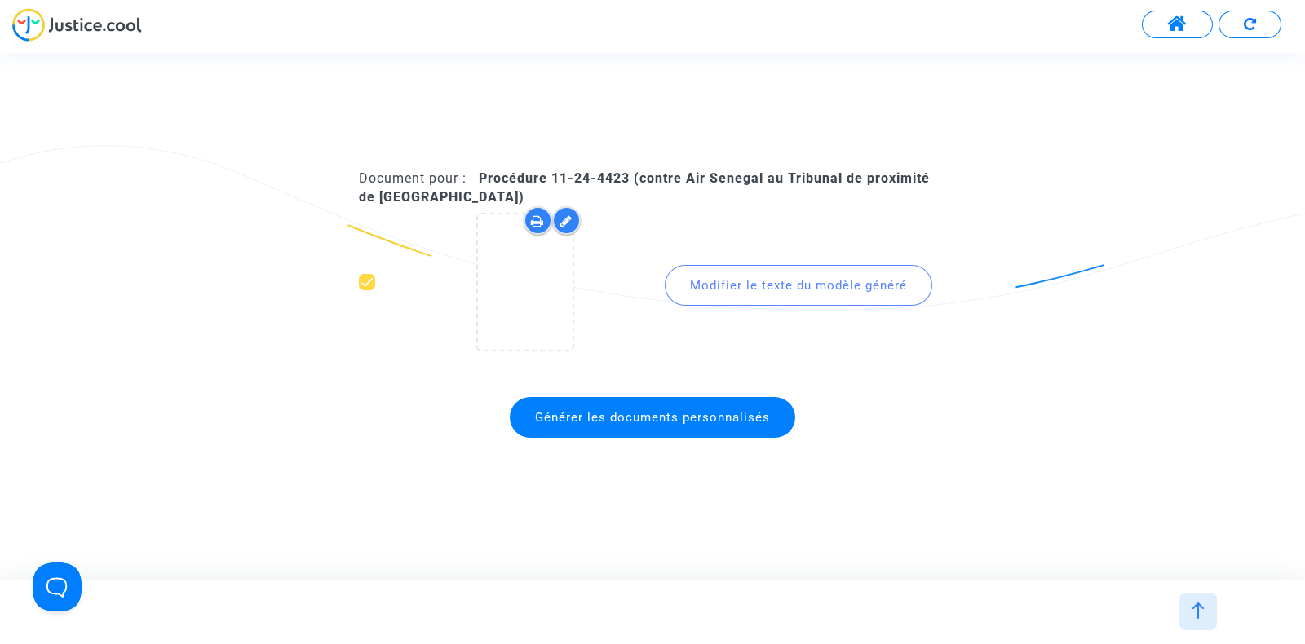
click at [536, 221] on icon at bounding box center [537, 221] width 13 height 13
click at [631, 422] on span "Générer les documents personnalisés" at bounding box center [652, 417] width 235 height 15
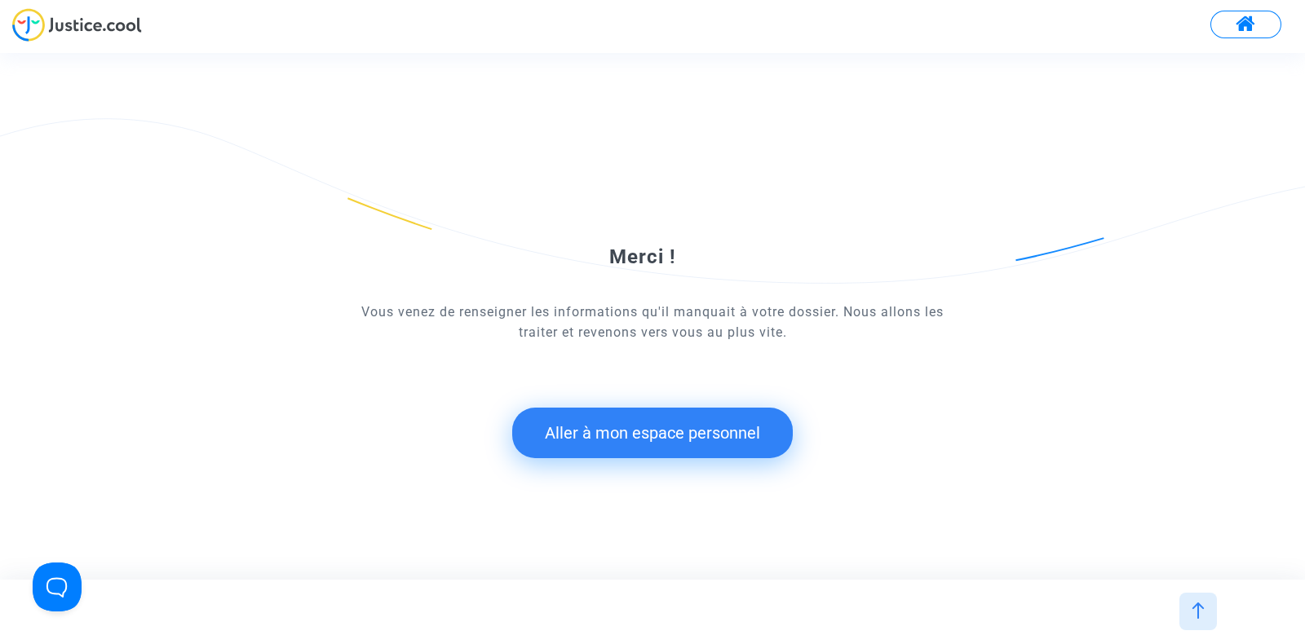
click at [649, 438] on button "Aller à mon espace personnel" at bounding box center [652, 433] width 281 height 51
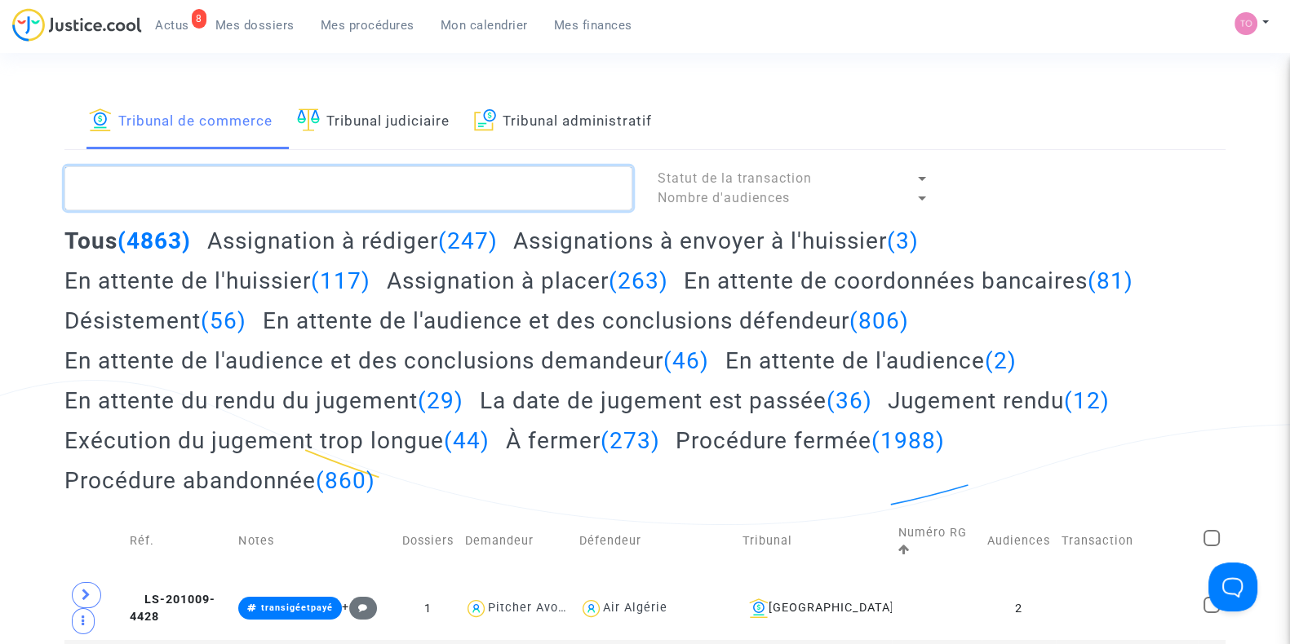
click at [287, 181] on textarea at bounding box center [348, 188] width 568 height 44
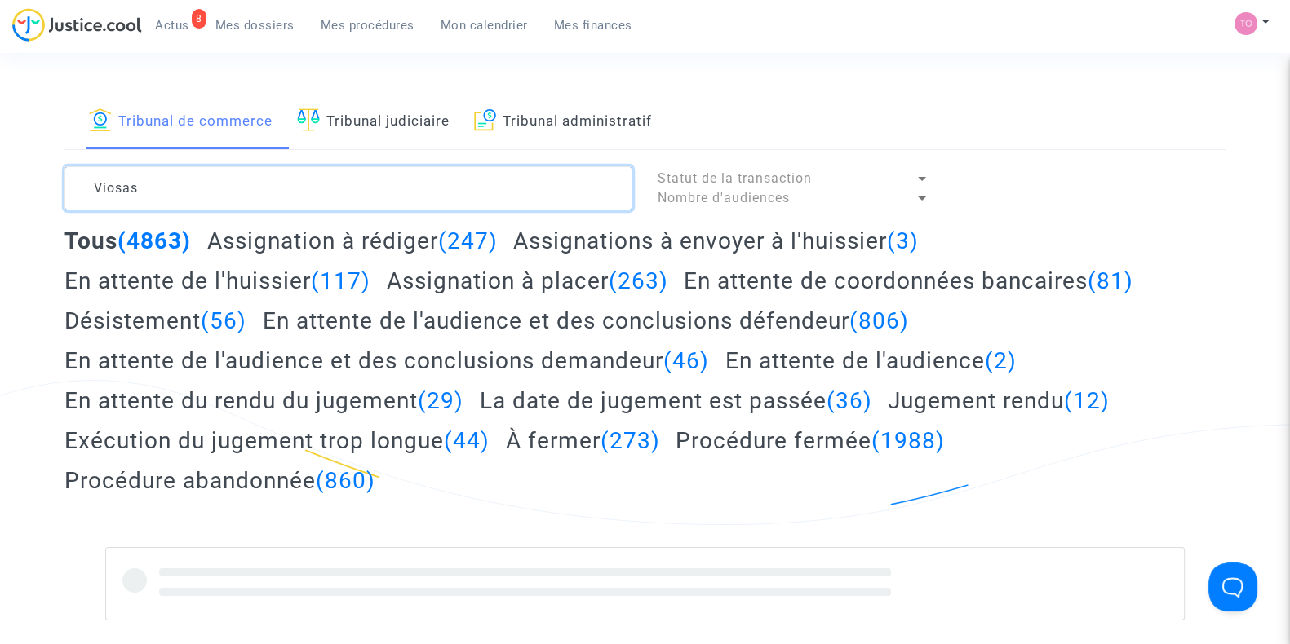
click at [275, 188] on textarea at bounding box center [348, 188] width 568 height 44
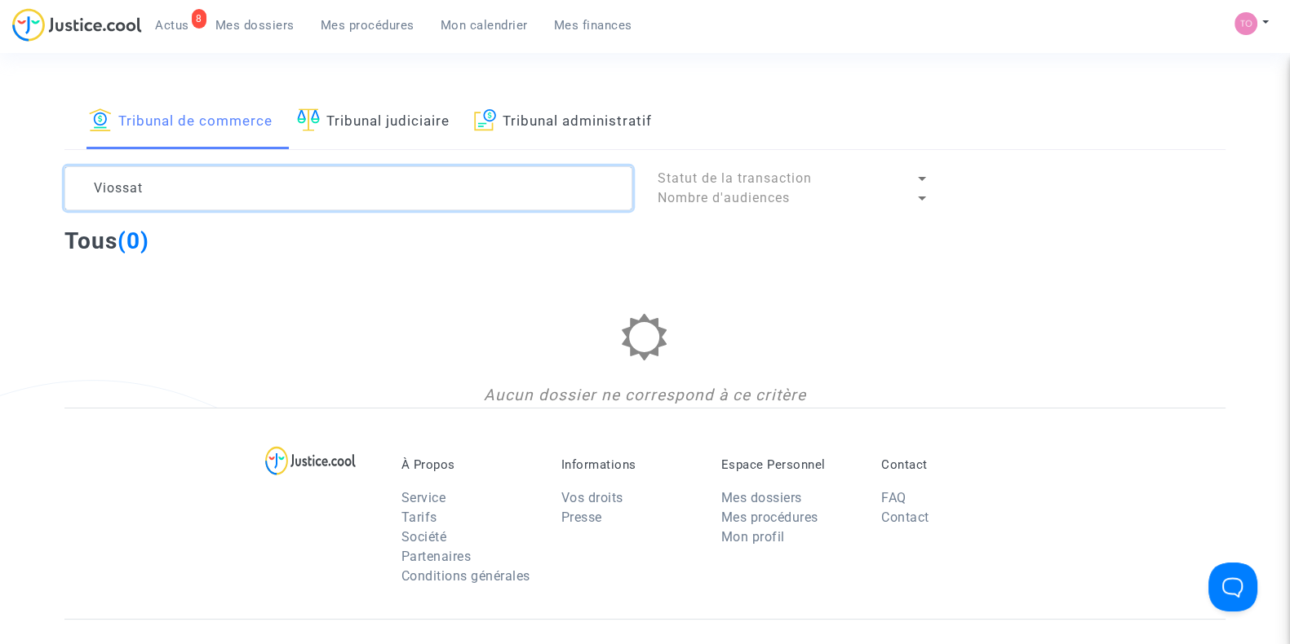
type textarea "Viossat"
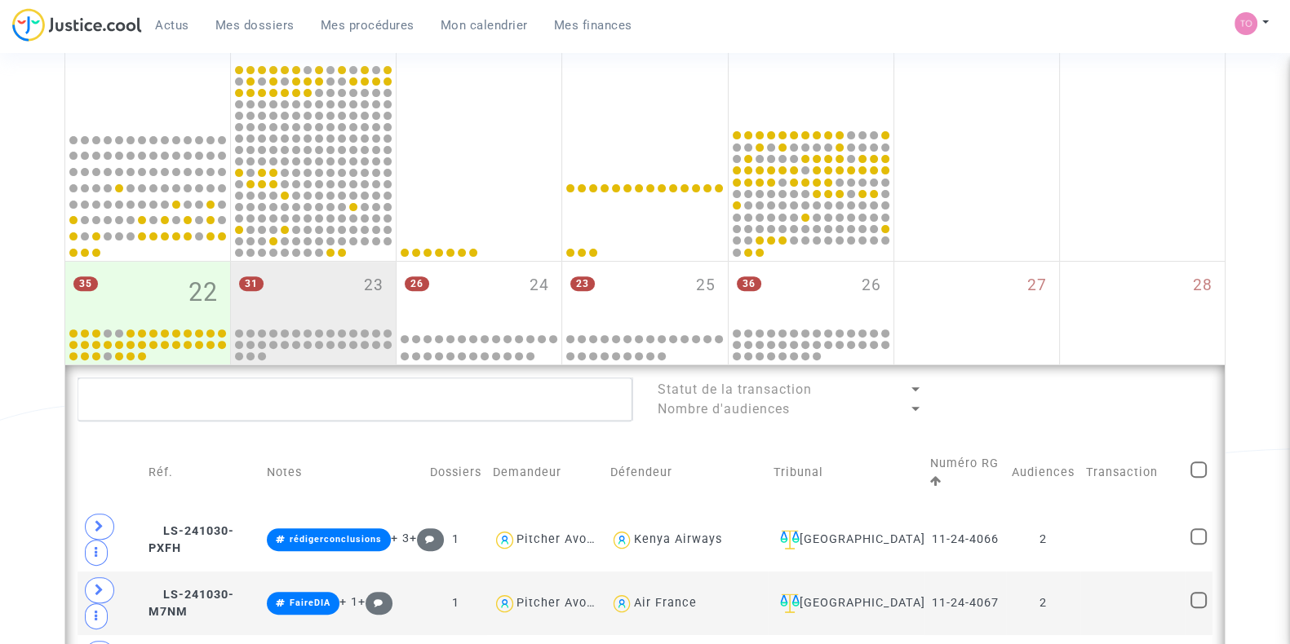
scroll to position [705, 0]
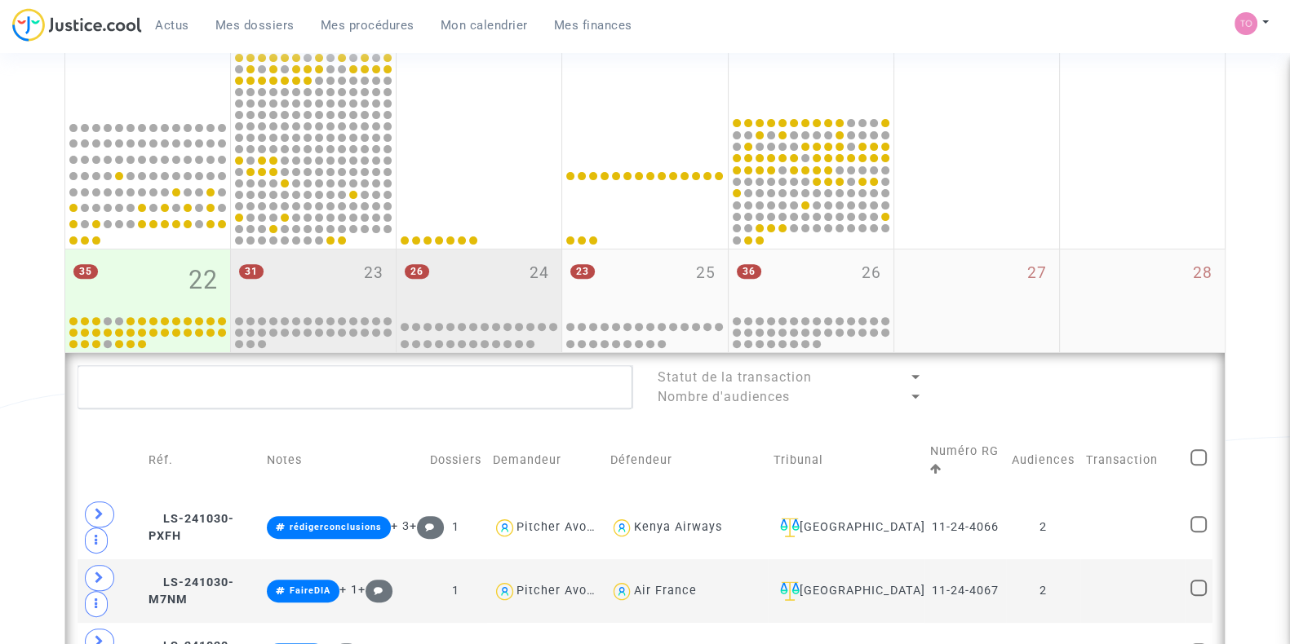
click at [484, 293] on div "26 24" at bounding box center [478, 282] width 165 height 64
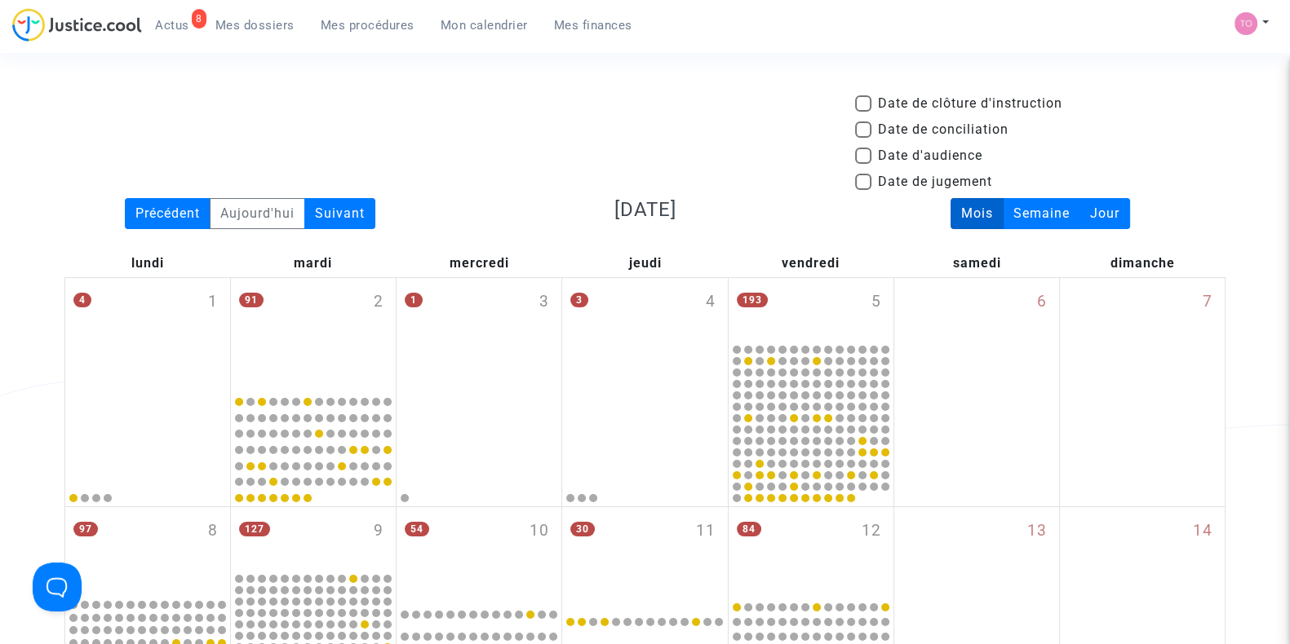
click at [861, 151] on span at bounding box center [863, 156] width 16 height 16
click at [862, 164] on input "Date d'audience" at bounding box center [862, 164] width 1 height 1
checkbox input "true"
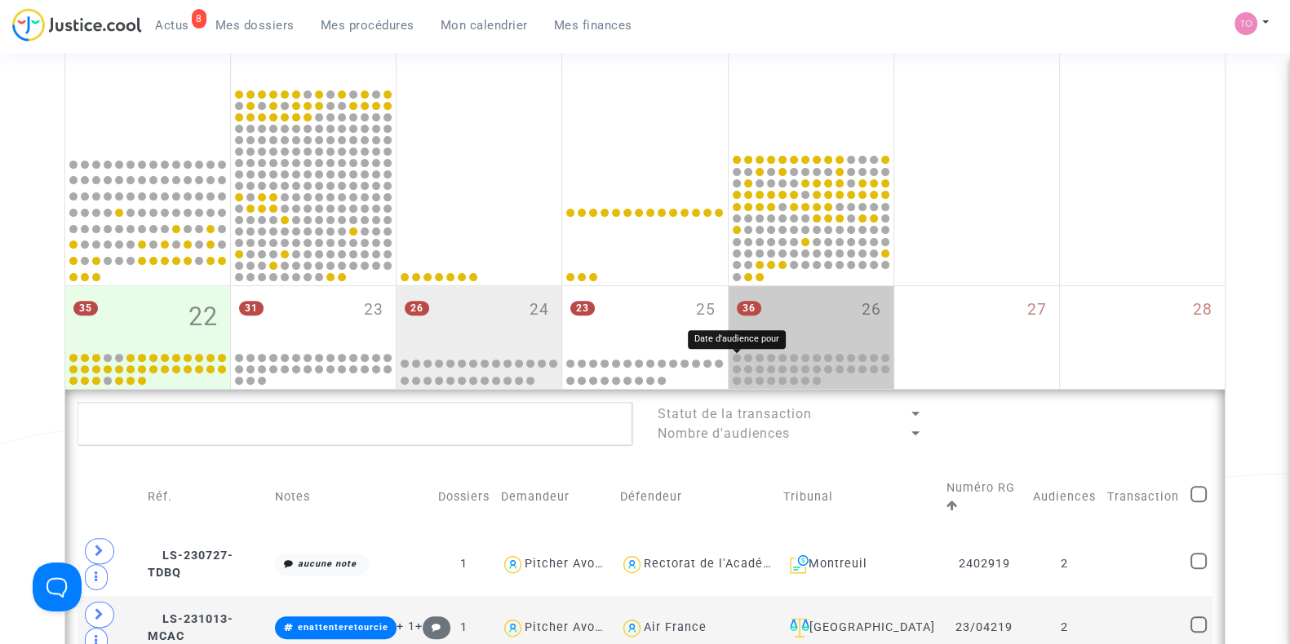
scroll to position [668, 0]
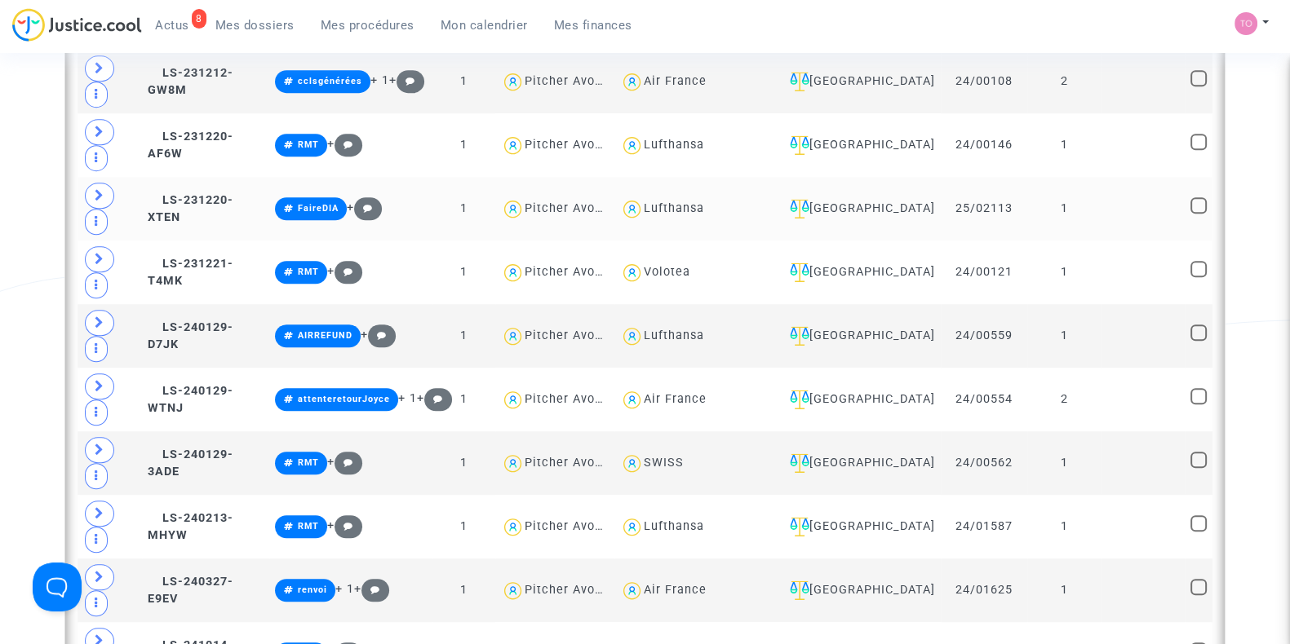
scroll to position [1553, 0]
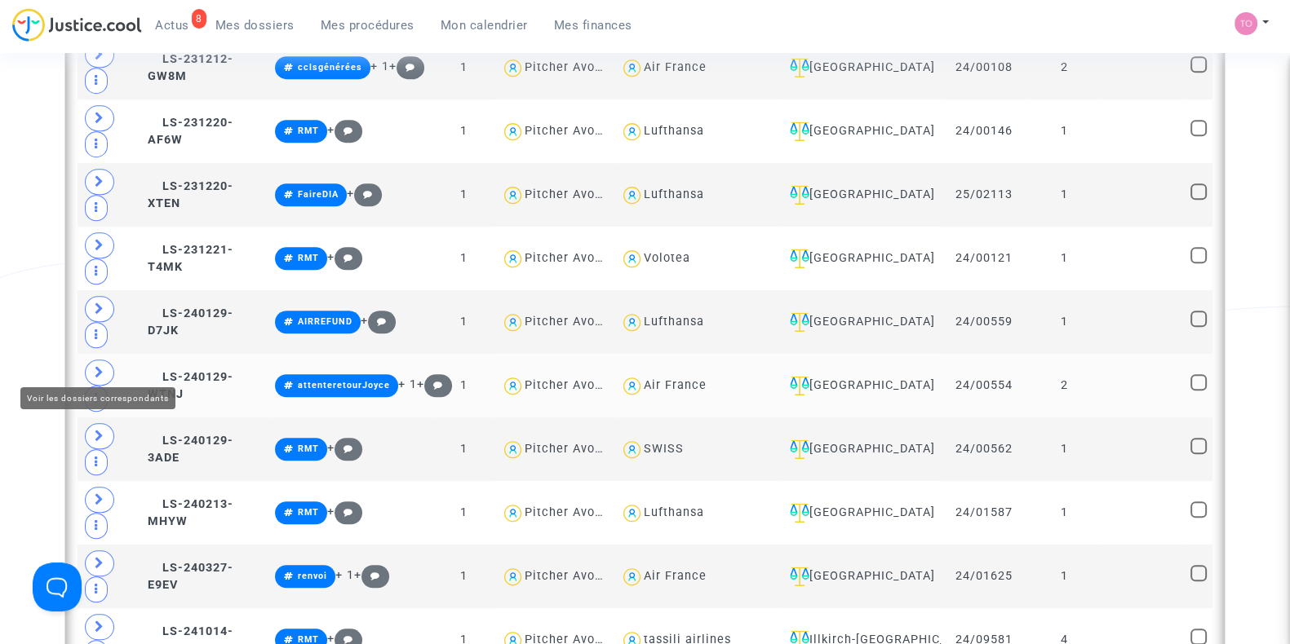
click at [106, 361] on span at bounding box center [99, 373] width 29 height 26
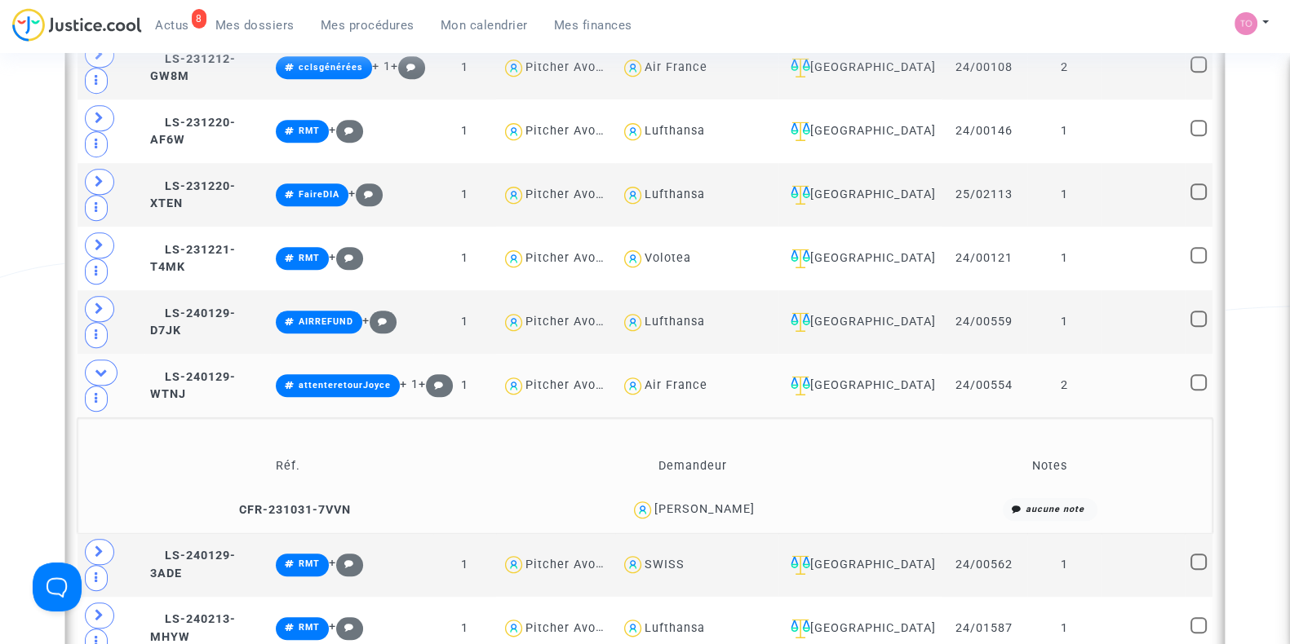
click at [725, 503] on div "Clémentine Duret-Moriceau" at bounding box center [704, 510] width 100 height 14
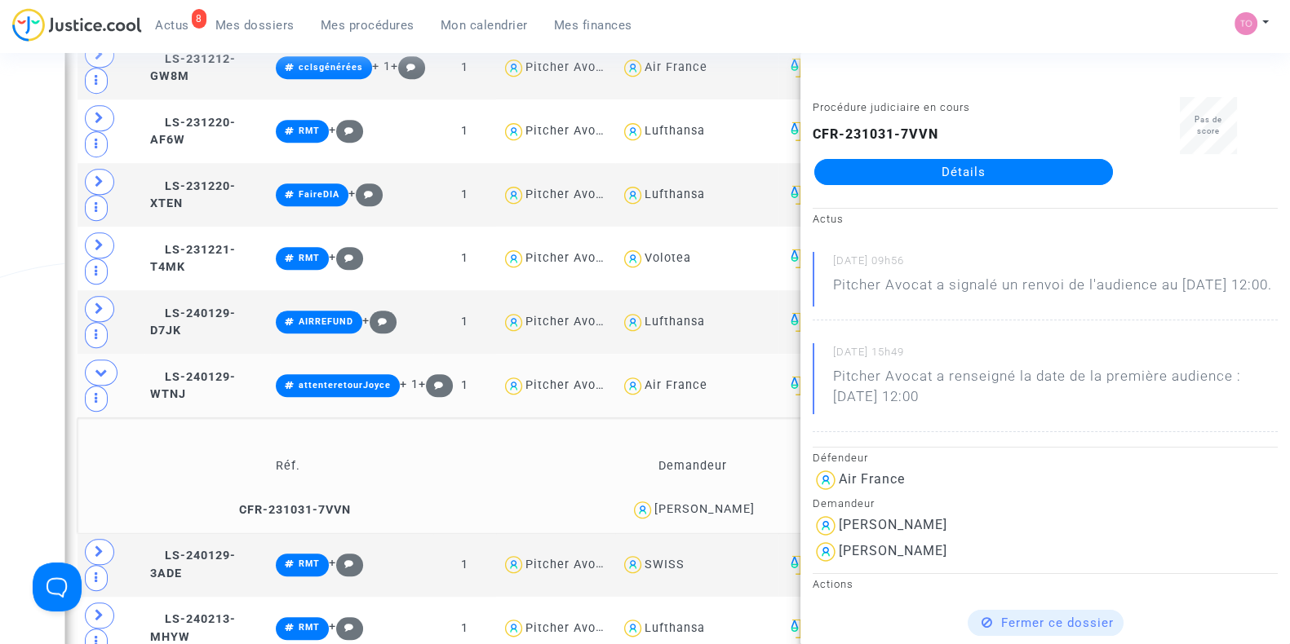
scroll to position [73, 0]
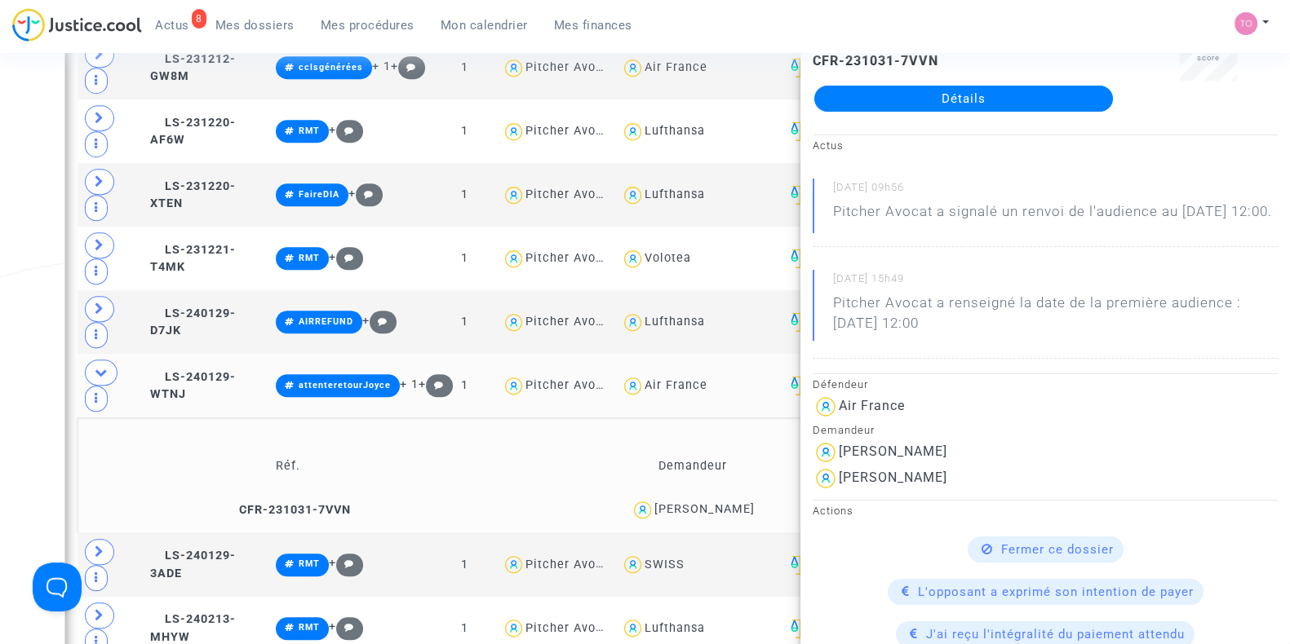
click at [8, 369] on div "Date de clôture d'instruction Date de conciliation Date d'audience Date de juge…" at bounding box center [645, 14] width 1290 height 2946
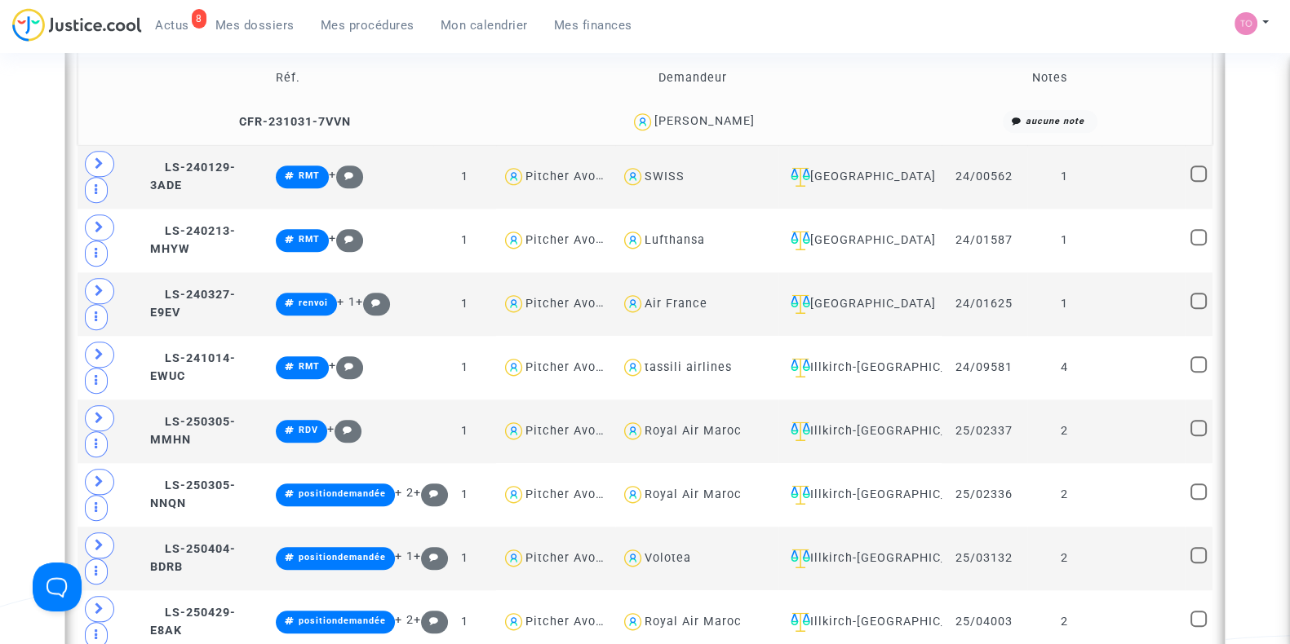
scroll to position [2178, 0]
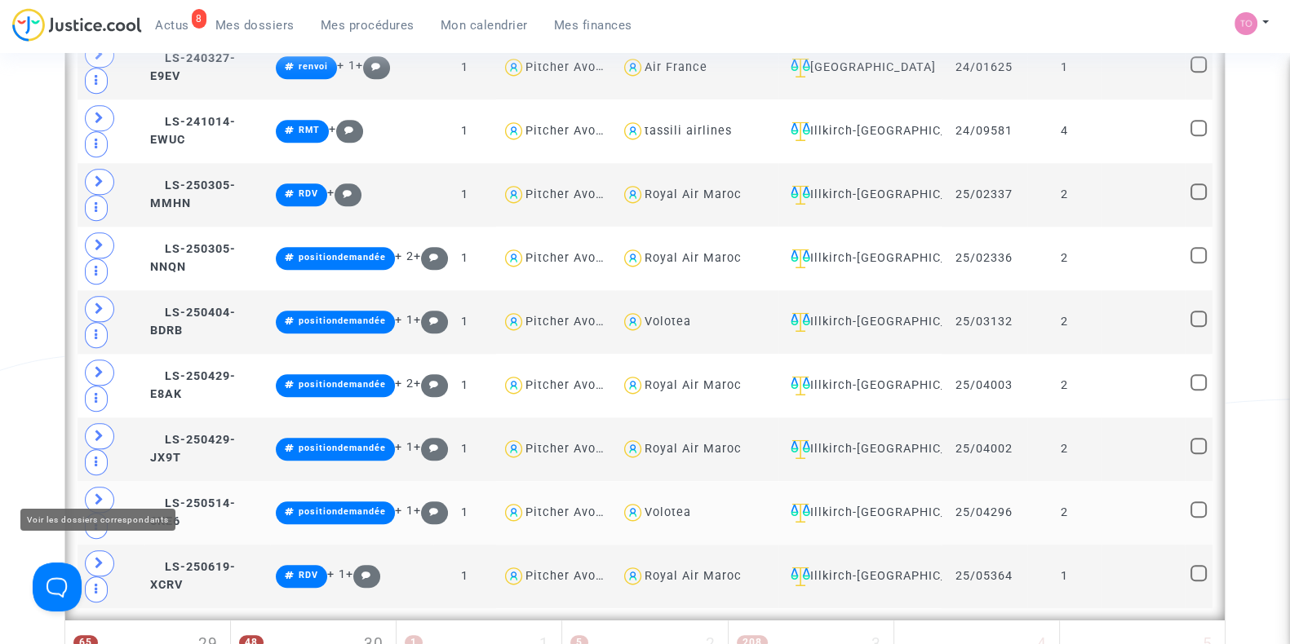
click at [89, 487] on span at bounding box center [99, 500] width 29 height 26
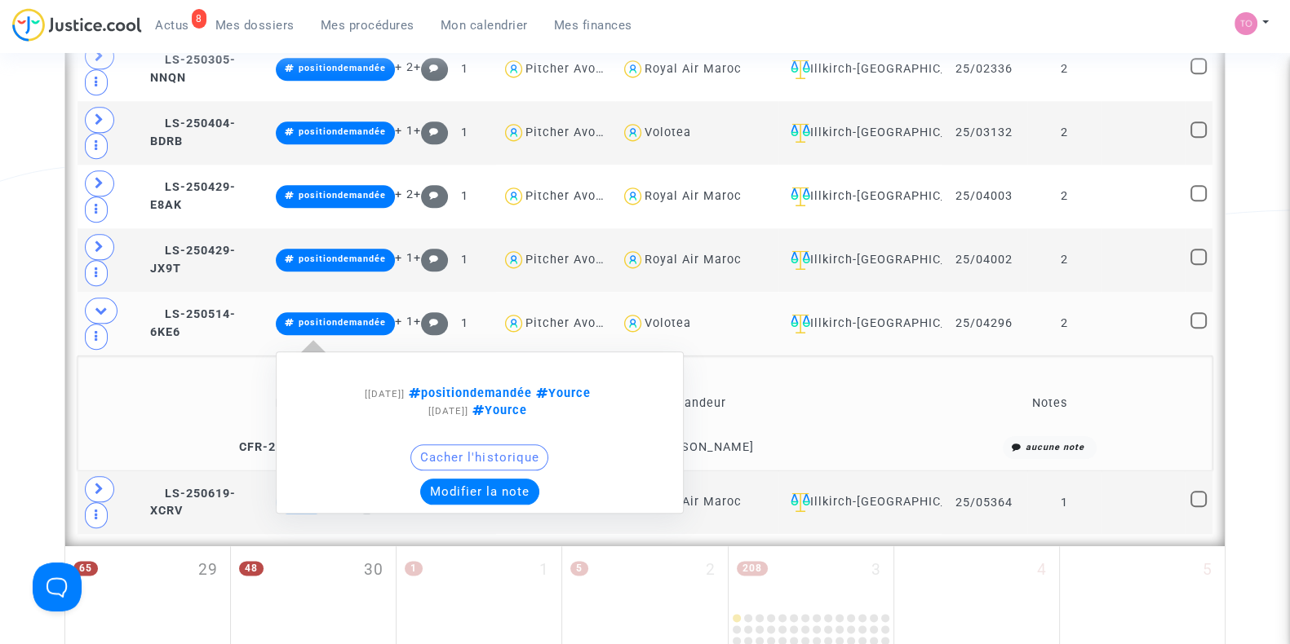
scroll to position [2367, 0]
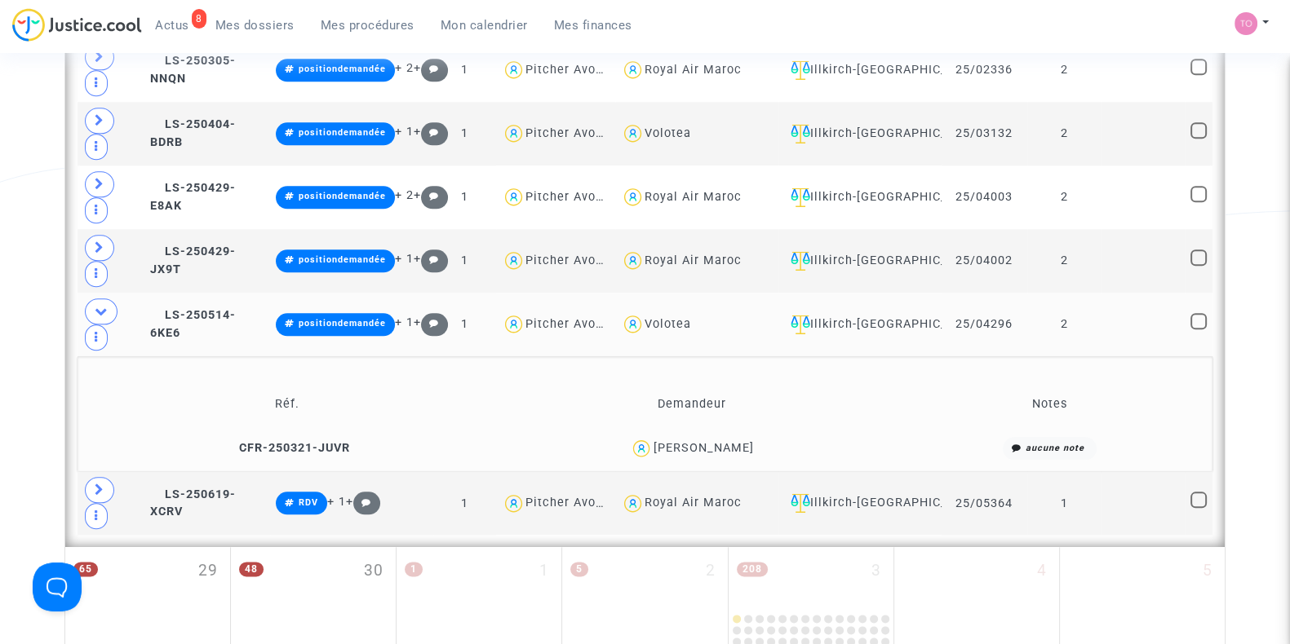
click at [665, 317] on div "Volotea" at bounding box center [667, 324] width 46 height 14
type textarea "@Volotea"
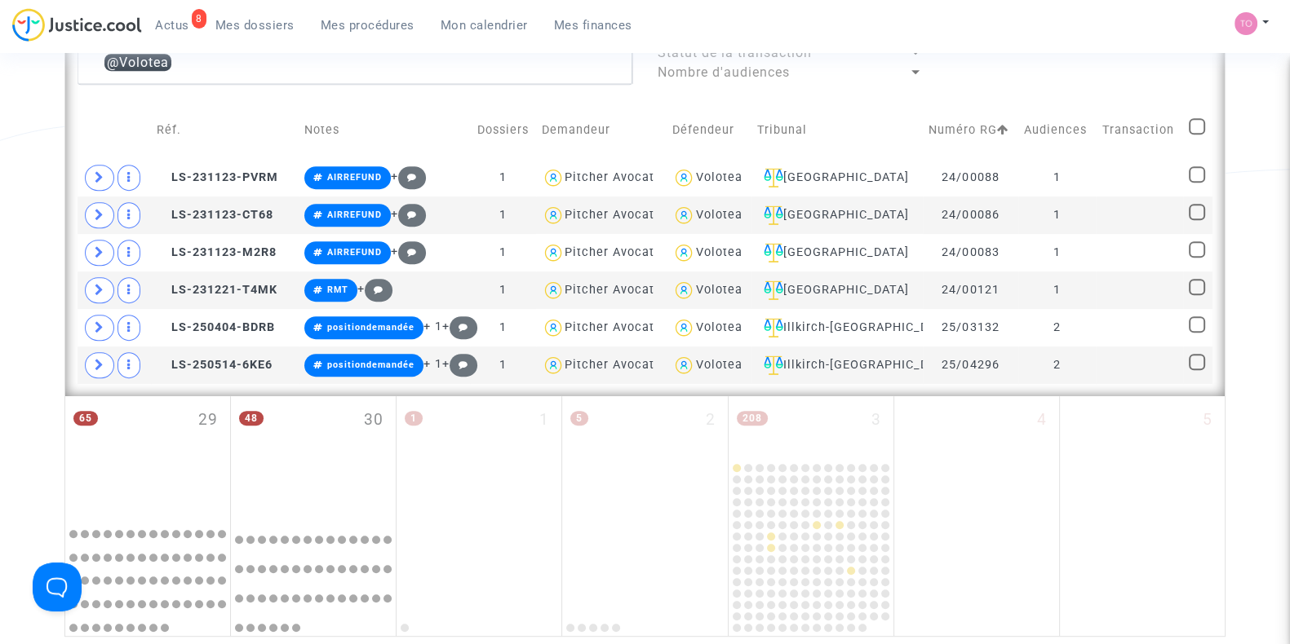
scroll to position [963, 0]
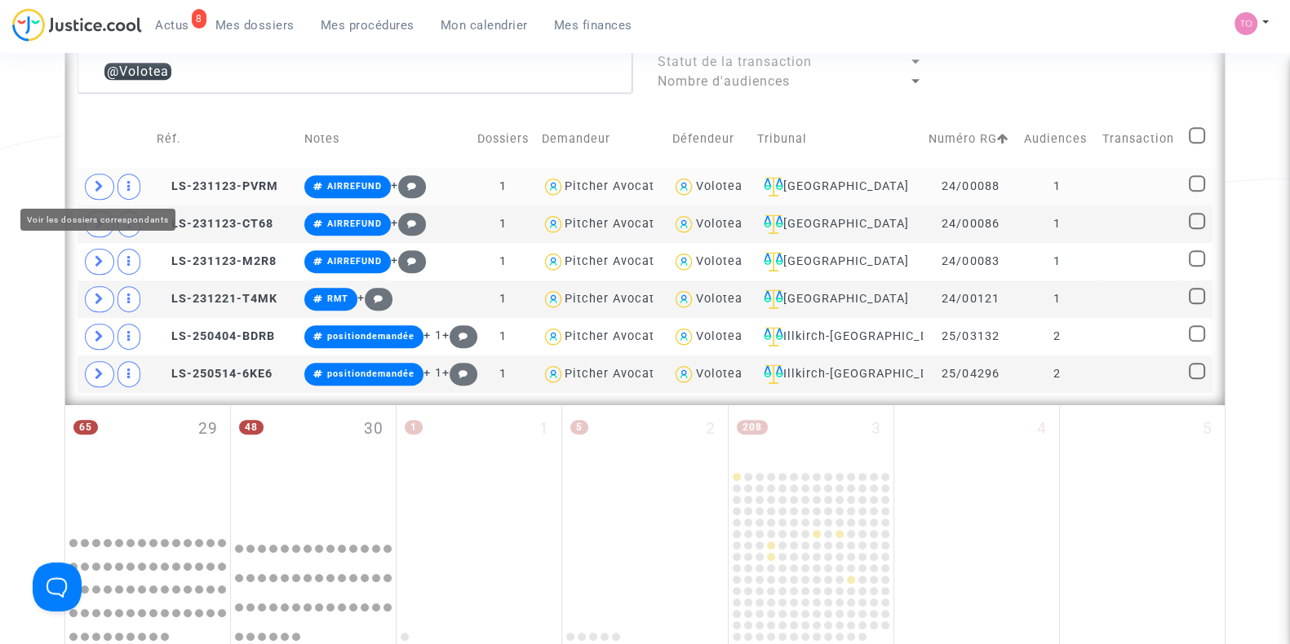
click at [102, 174] on span at bounding box center [99, 187] width 29 height 26
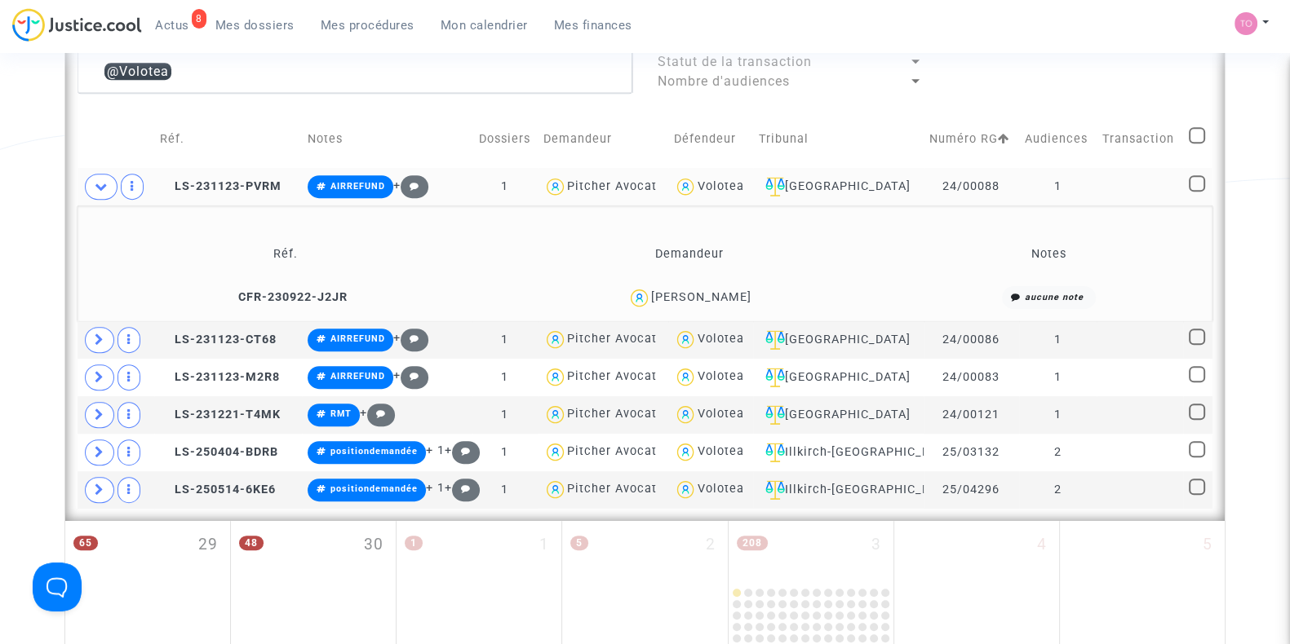
click at [722, 298] on div "Laurence NAUD" at bounding box center [701, 297] width 100 height 14
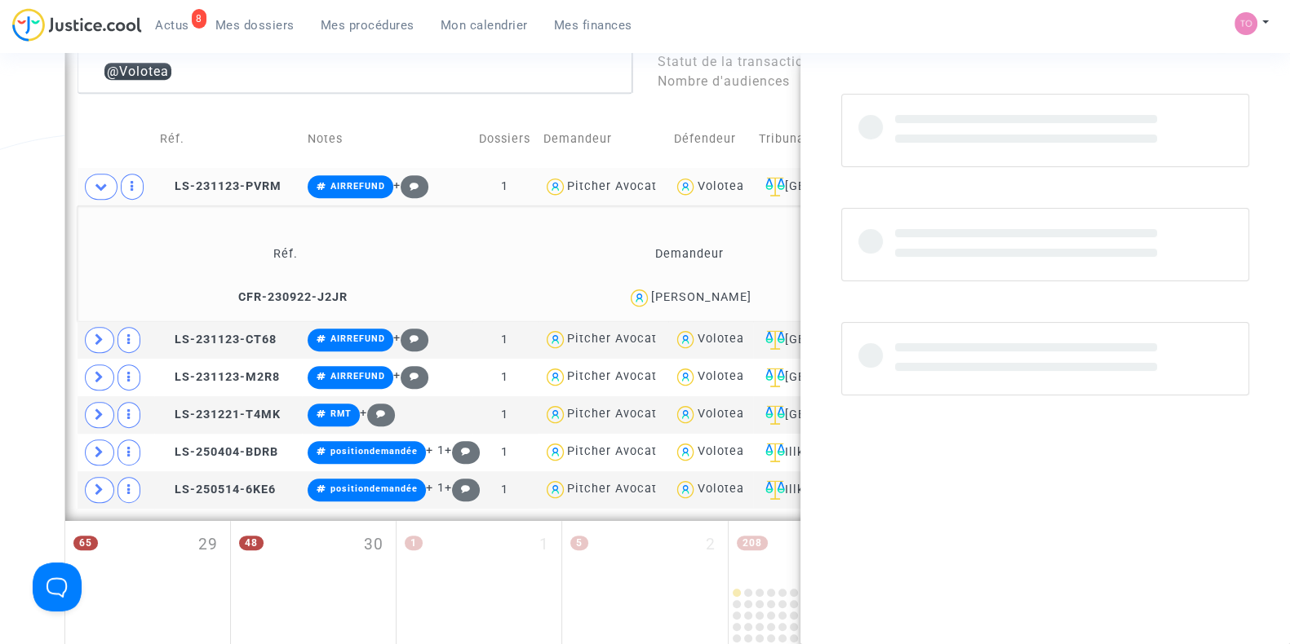
click at [722, 298] on div "Laurence NAUD" at bounding box center [701, 297] width 100 height 14
copy div "NAUD"
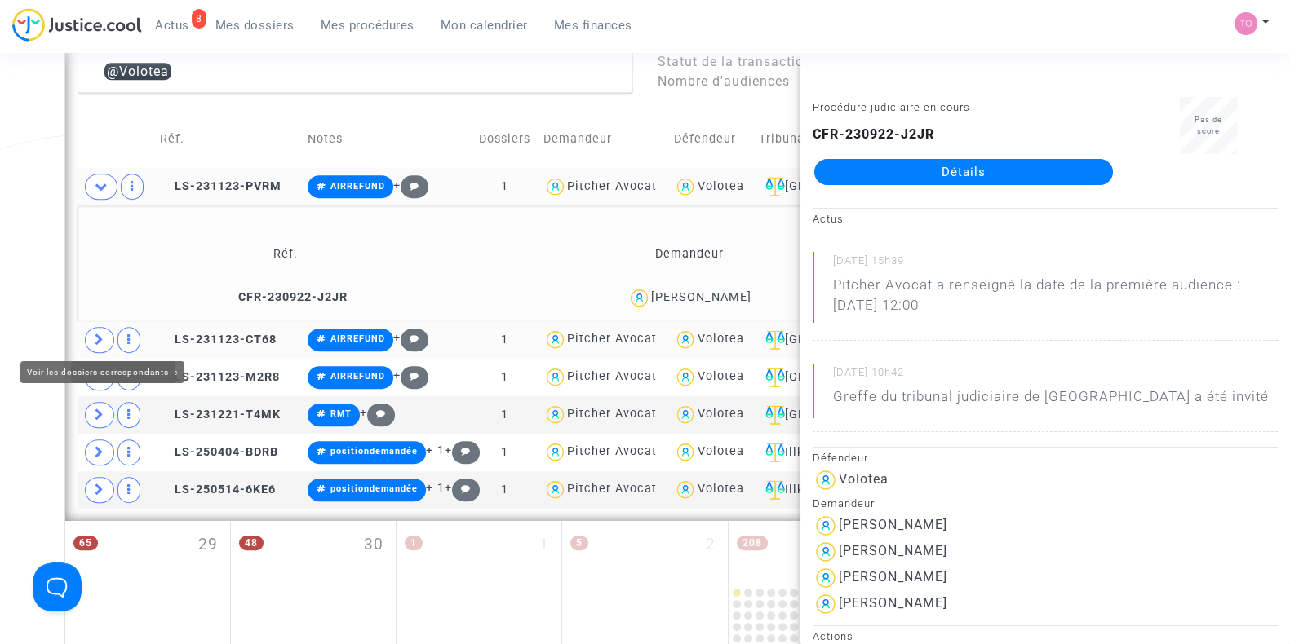
click at [106, 330] on span at bounding box center [99, 340] width 29 height 26
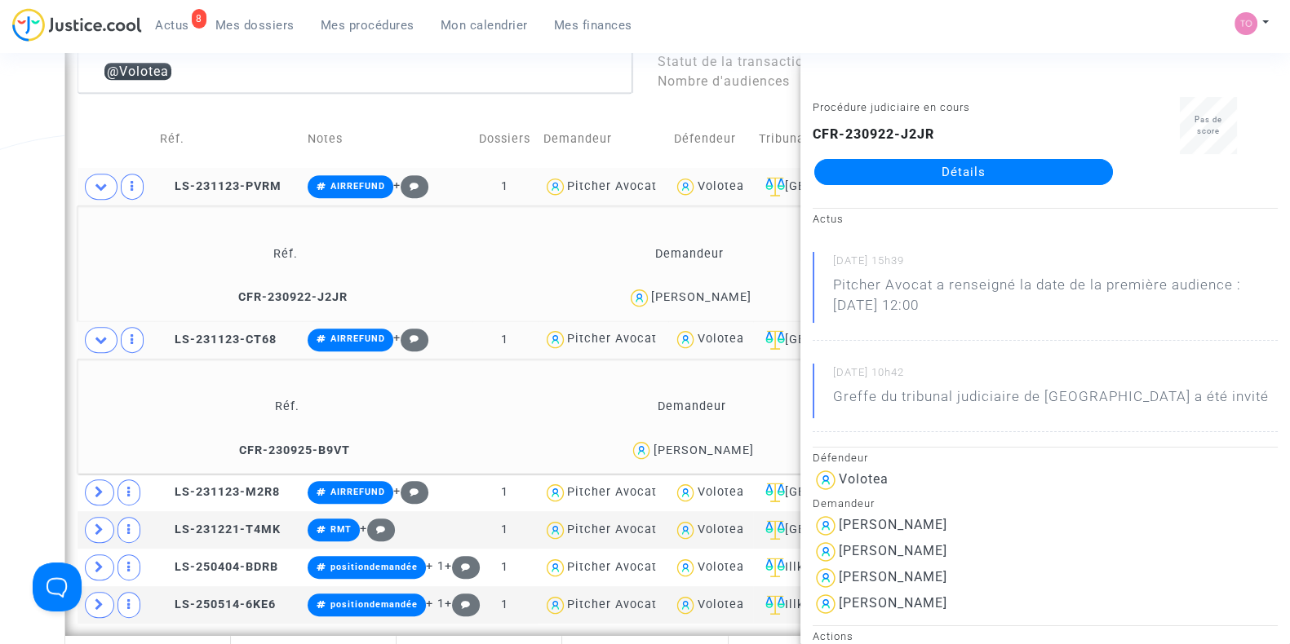
click at [35, 306] on div "Date de clôture d'instruction Date de conciliation Date d'audience Date de juge…" at bounding box center [645, 3] width 1290 height 1747
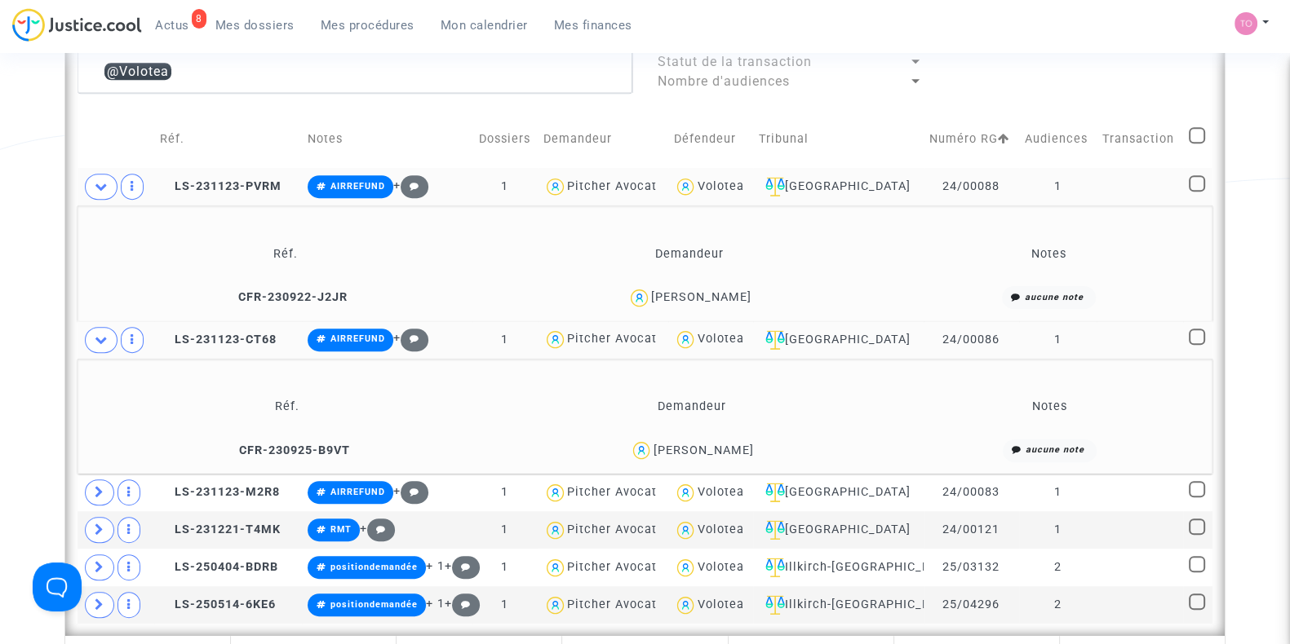
click at [730, 444] on div "Manuel VILCHES" at bounding box center [703, 451] width 100 height 14
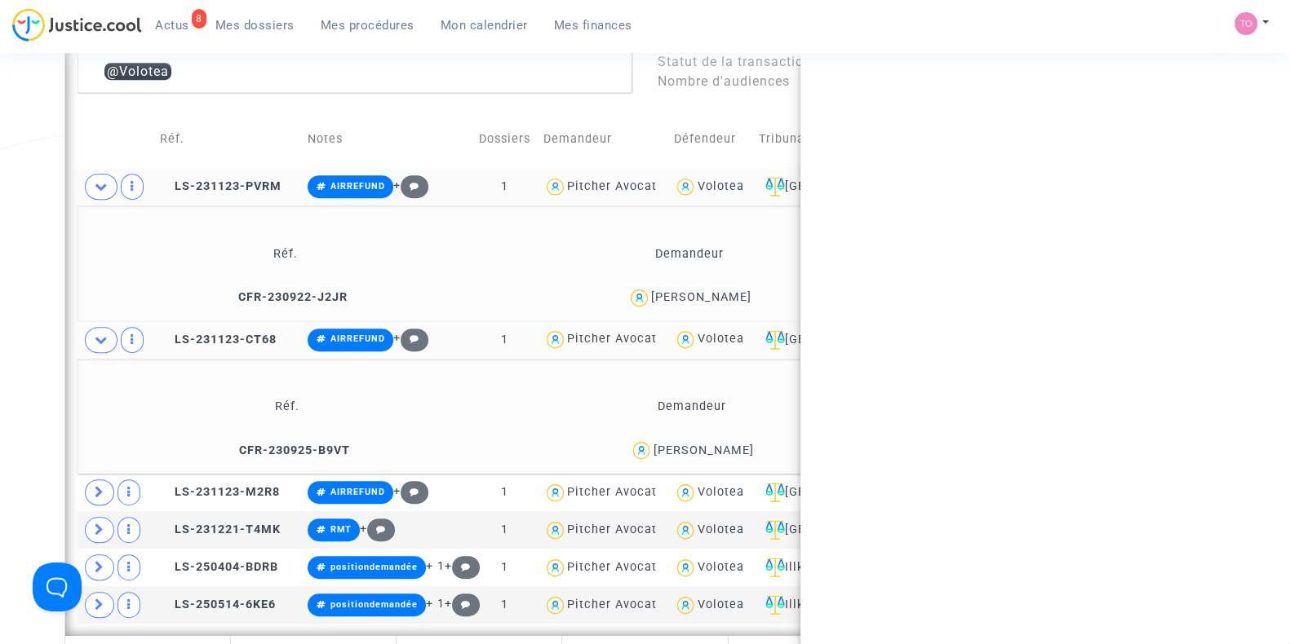
click at [730, 444] on div "Manuel VILCHES" at bounding box center [703, 451] width 100 height 14
copy div "VILCHES"
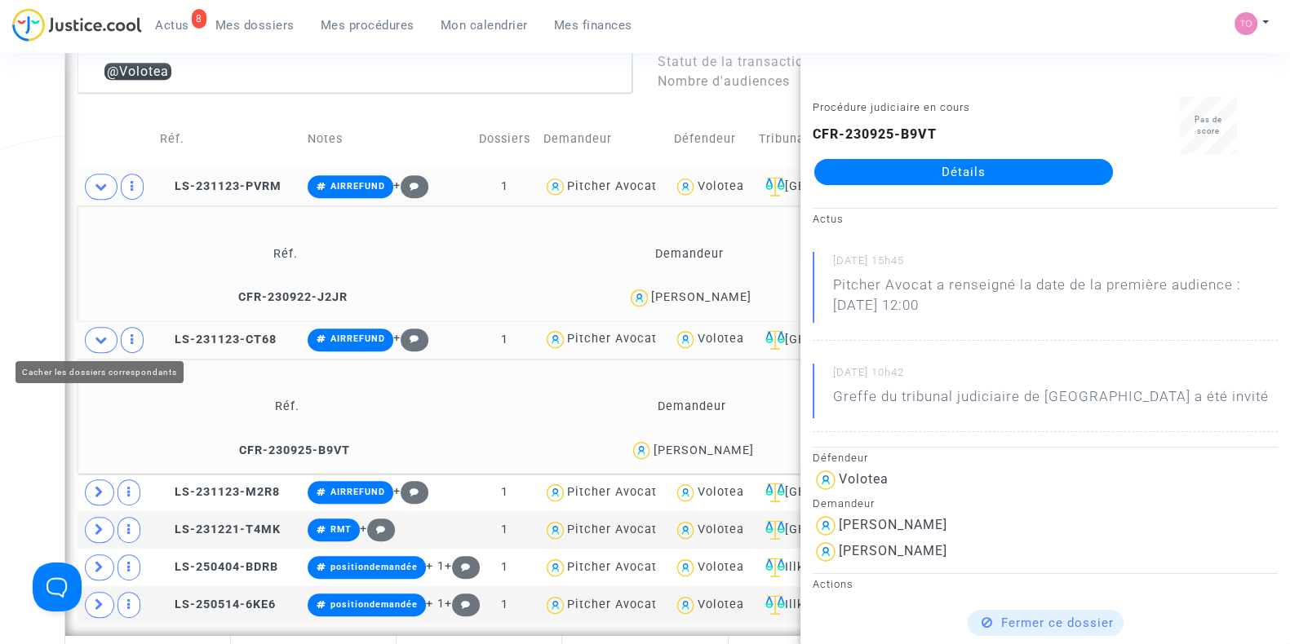
click at [90, 336] on span at bounding box center [101, 340] width 33 height 26
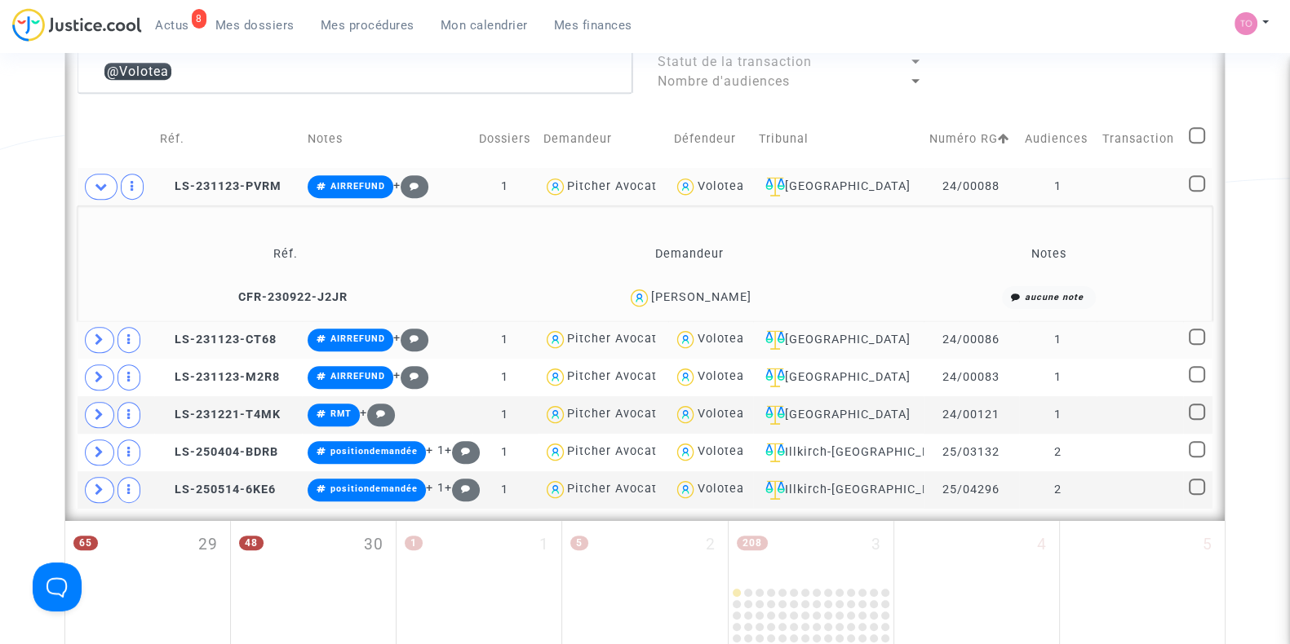
scroll to position [1008, 0]
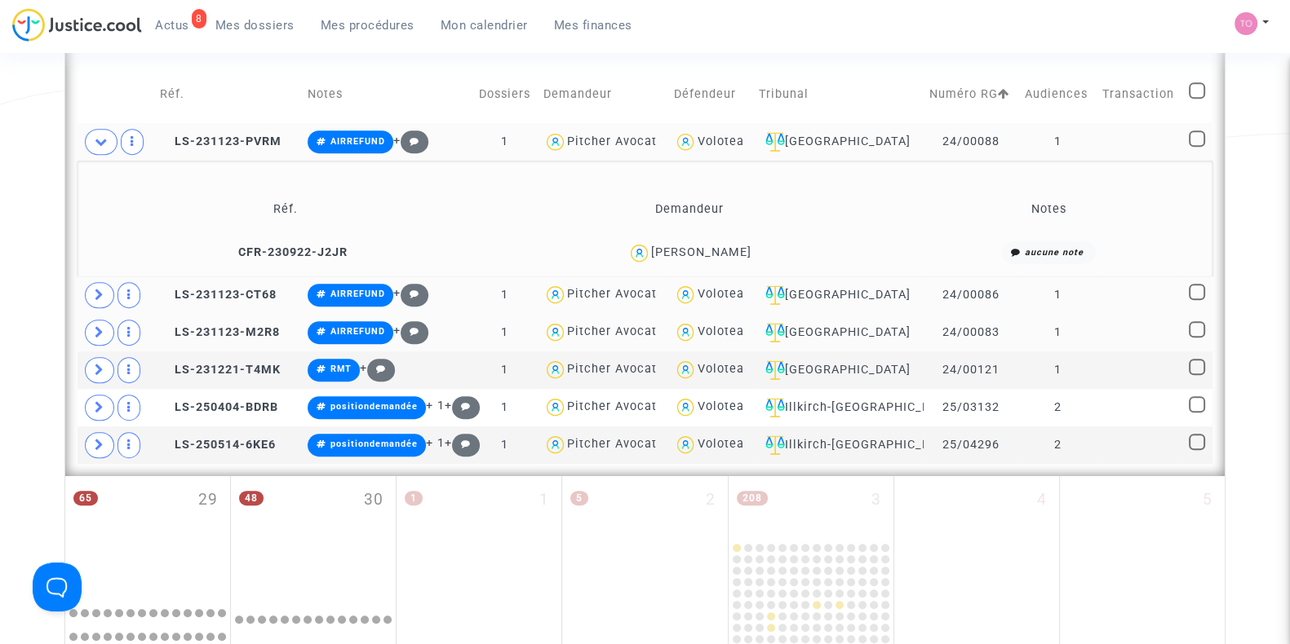
click at [89, 324] on span at bounding box center [99, 333] width 29 height 26
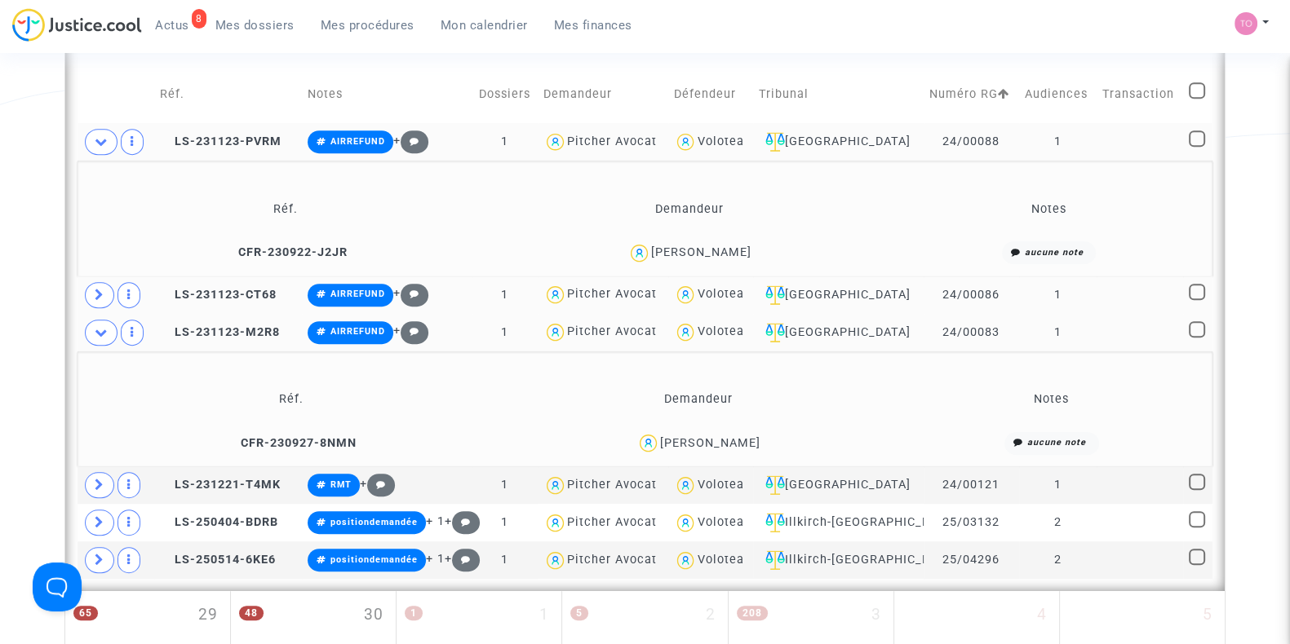
click at [742, 436] on div "Julien POUBLAN" at bounding box center [710, 443] width 100 height 14
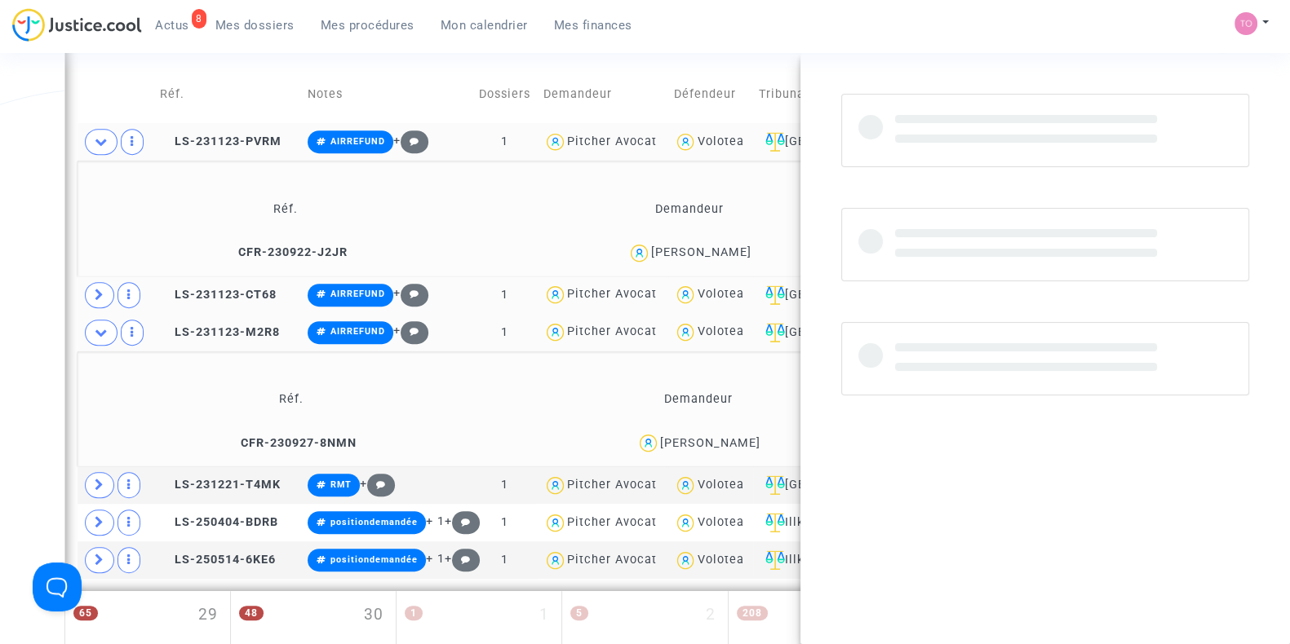
click at [742, 436] on div "Julien POUBLAN" at bounding box center [710, 443] width 100 height 14
copy div "POUBLAN"
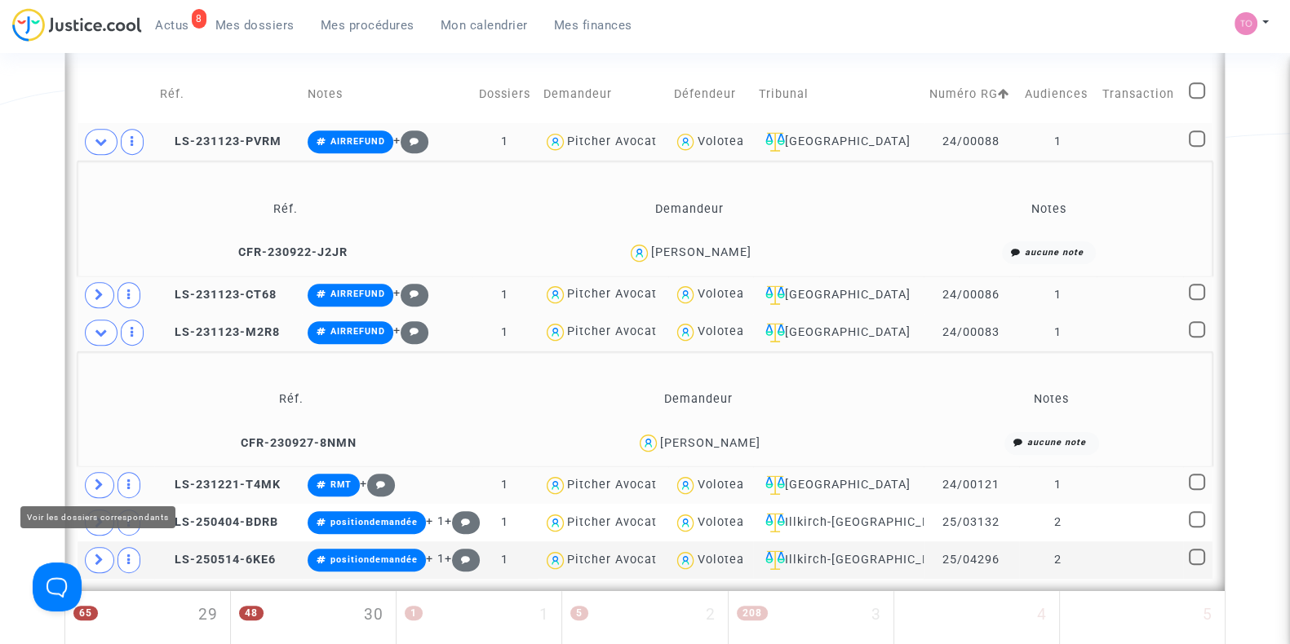
click at [95, 480] on icon at bounding box center [100, 485] width 10 height 12
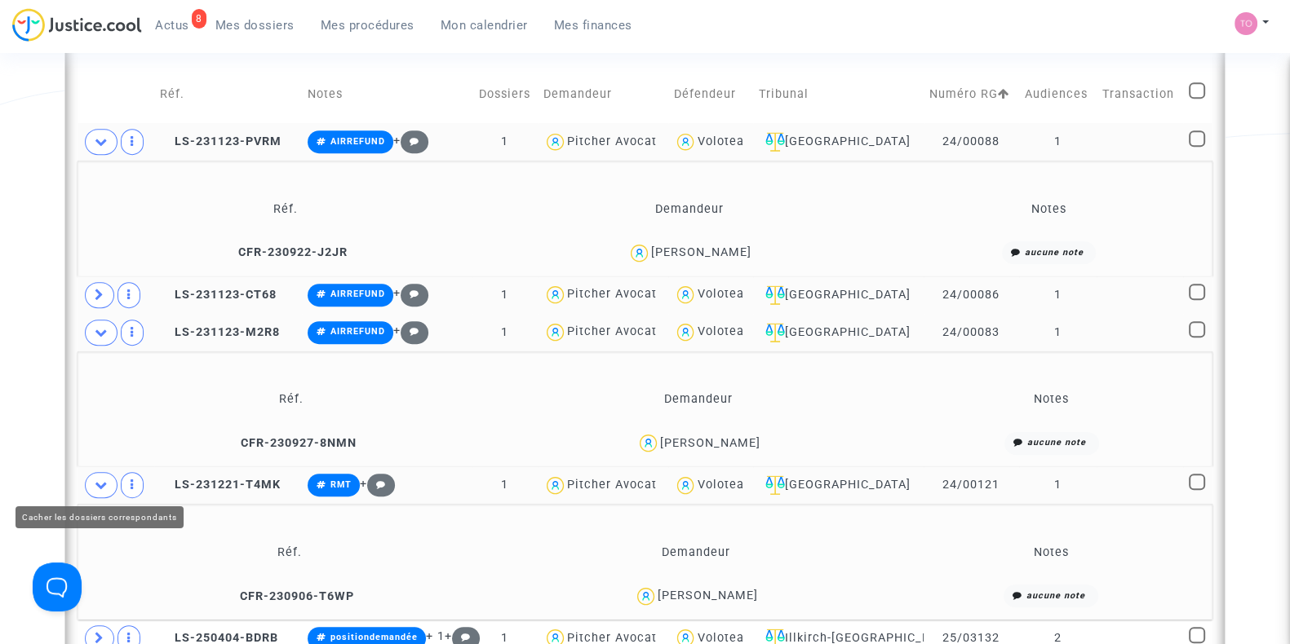
scroll to position [1147, 0]
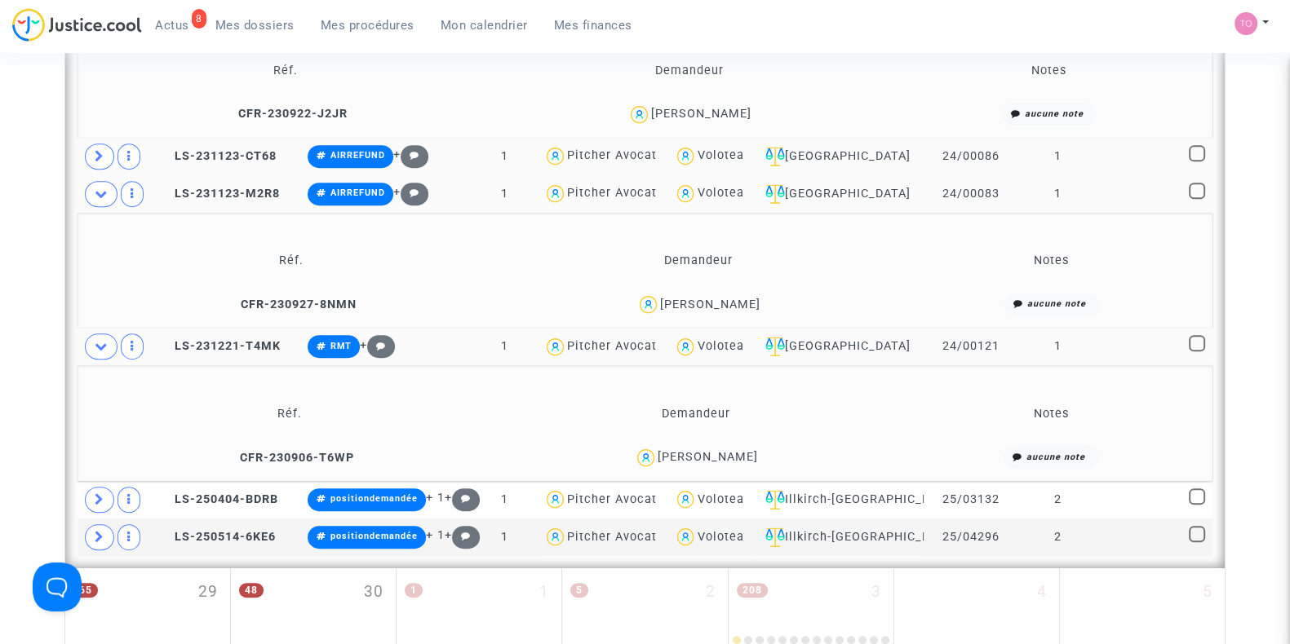
click at [719, 452] on div "Shona KRAUS" at bounding box center [708, 457] width 100 height 14
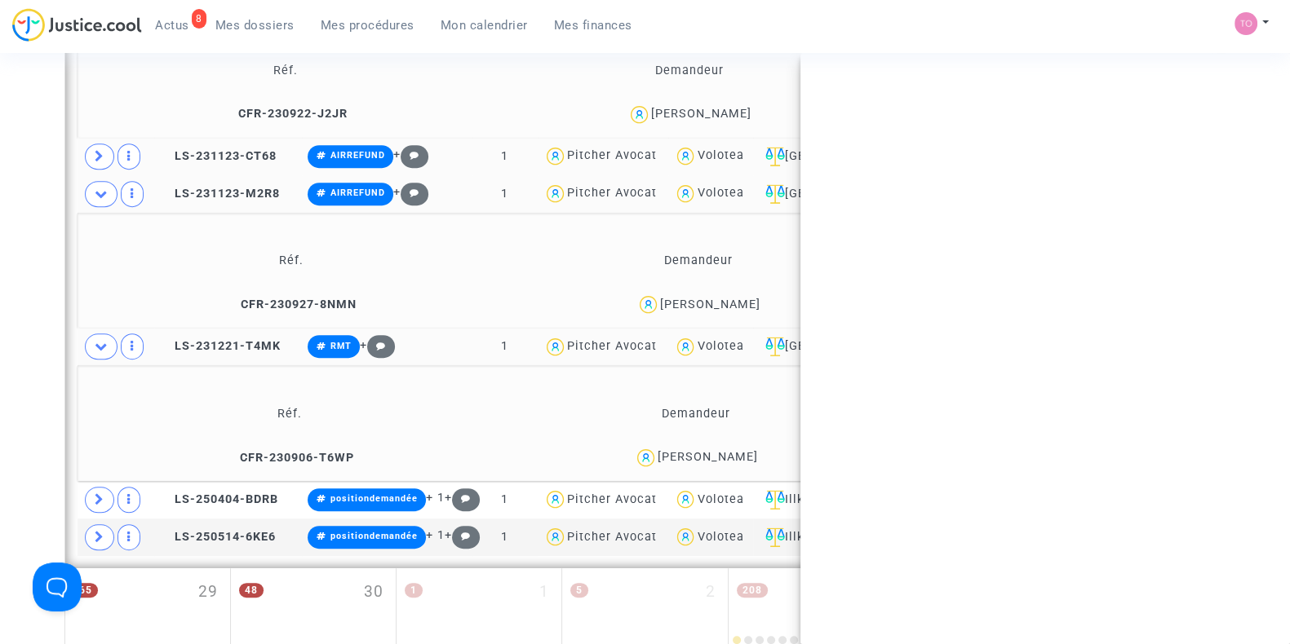
click at [719, 452] on div "Shona KRAUS" at bounding box center [708, 457] width 100 height 14
copy div "KRAUS"
